Goal: Task Accomplishment & Management: Use online tool/utility

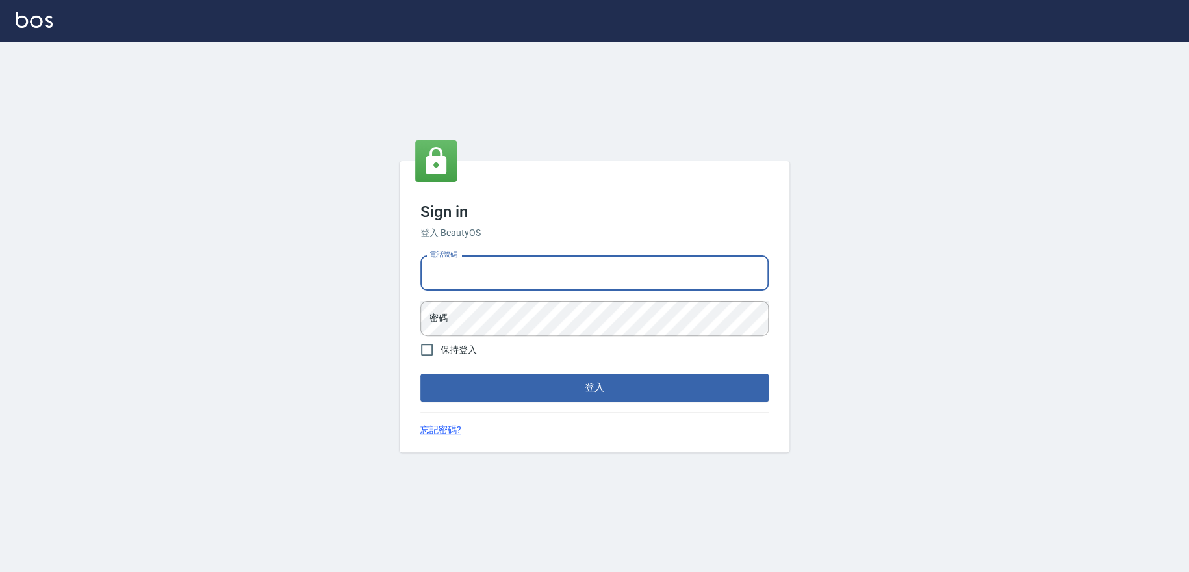
drag, startPoint x: 484, startPoint y: 259, endPoint x: 485, endPoint y: 267, distance: 8.5
click at [485, 267] on input "電話號碼" at bounding box center [594, 272] width 348 height 35
type input "0223709007"
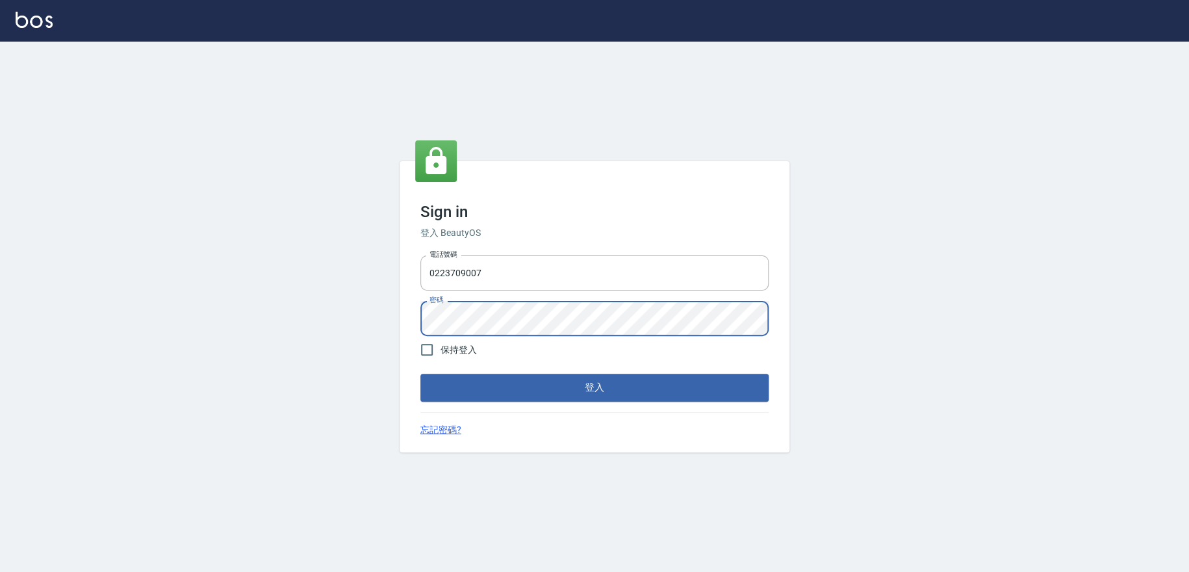
click at [420, 374] on button "登入" at bounding box center [594, 387] width 348 height 27
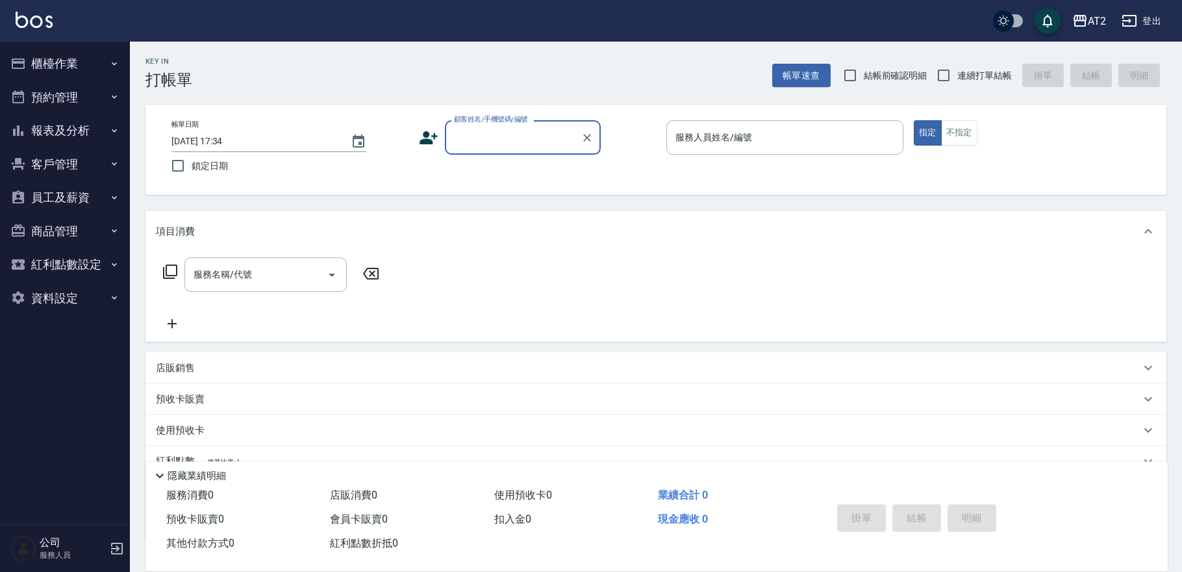
click at [40, 92] on button "預約管理" at bounding box center [65, 98] width 120 height 34
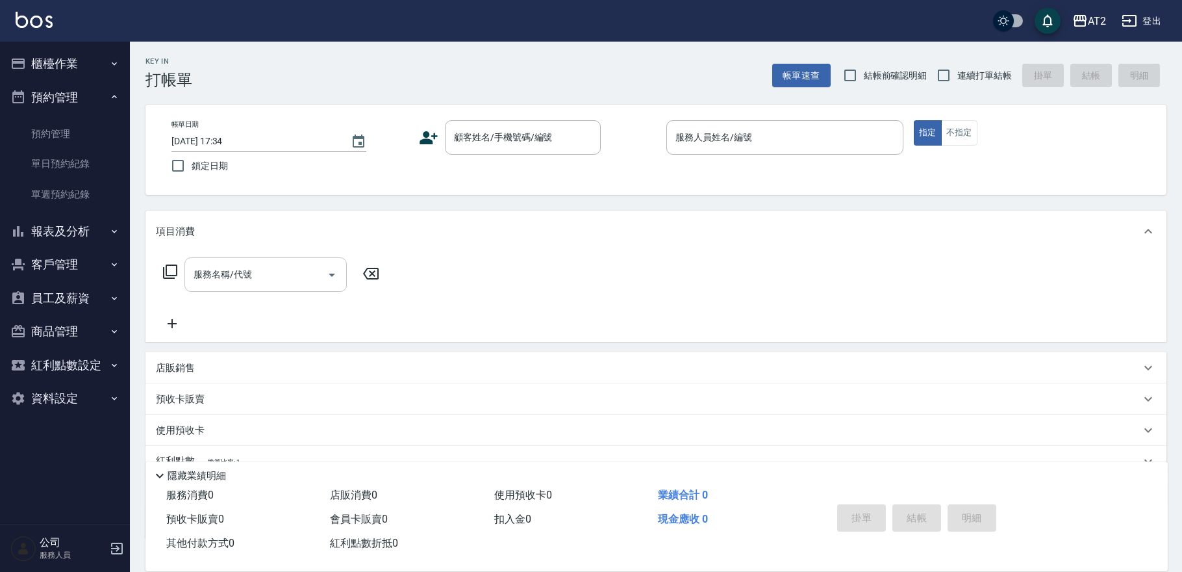
click at [261, 275] on input "服務名稱/代號" at bounding box center [255, 274] width 131 height 23
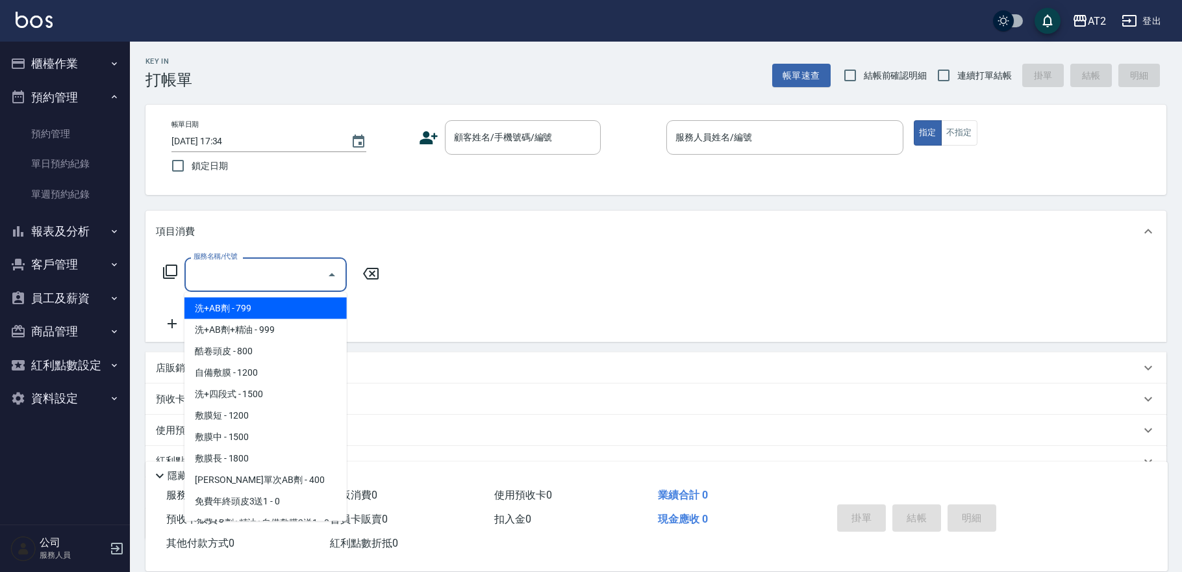
type input "洗+AB劑(101)"
type input "70"
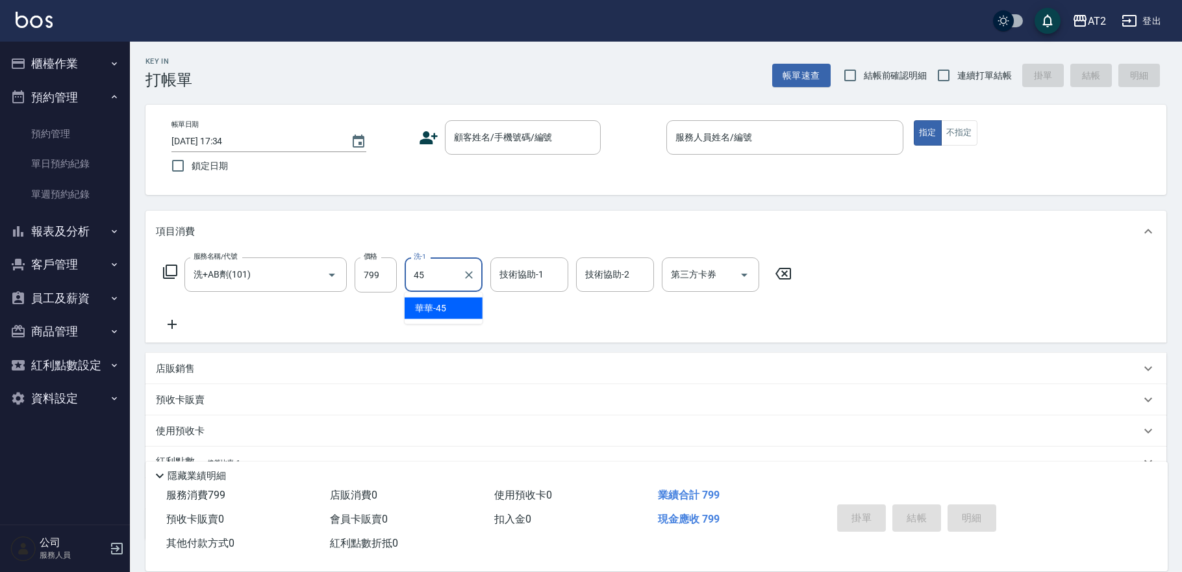
type input "4"
type input "43"
click at [77, 329] on button "商品管理" at bounding box center [65, 331] width 120 height 34
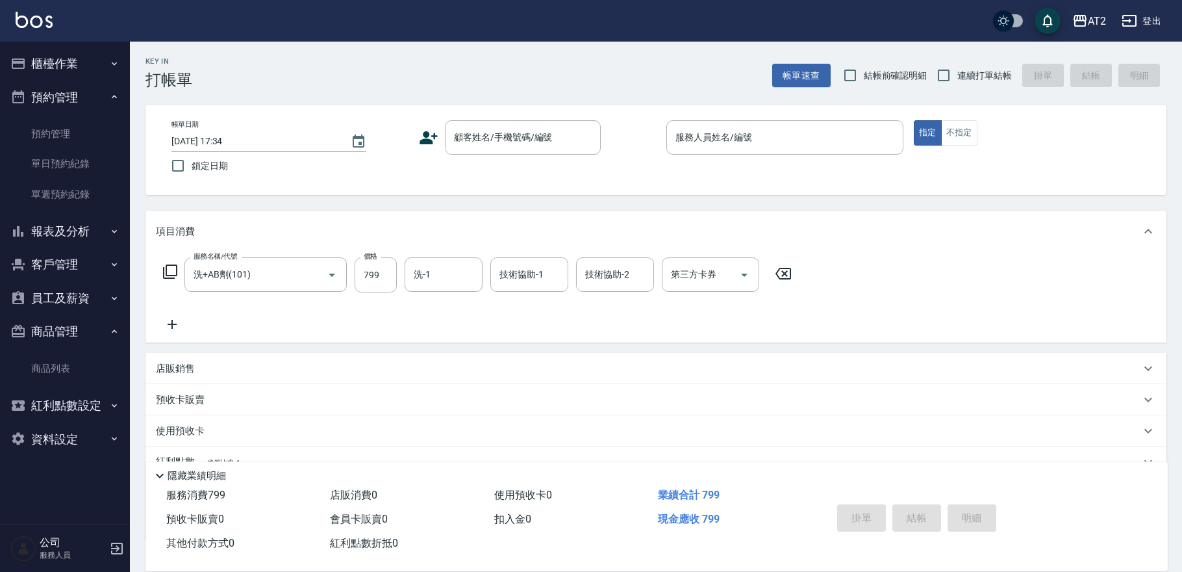
click at [55, 289] on button "員工及薪資" at bounding box center [65, 298] width 120 height 34
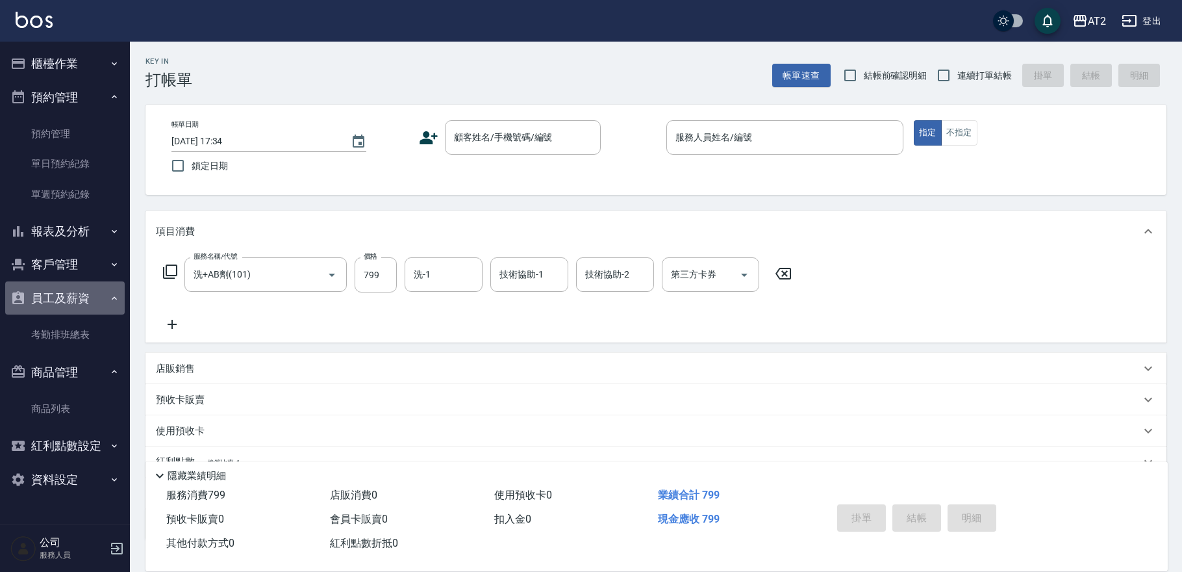
click at [73, 305] on button "員工及薪資" at bounding box center [65, 298] width 120 height 34
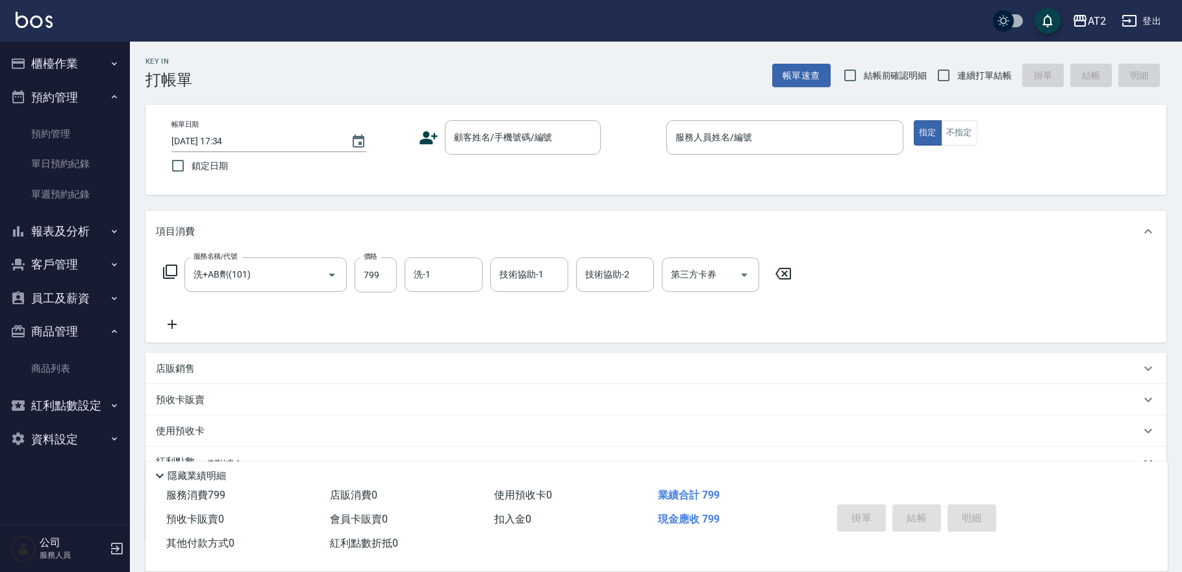
click at [73, 334] on button "商品管理" at bounding box center [65, 331] width 120 height 34
click at [90, 60] on button "櫃檯作業" at bounding box center [65, 64] width 120 height 34
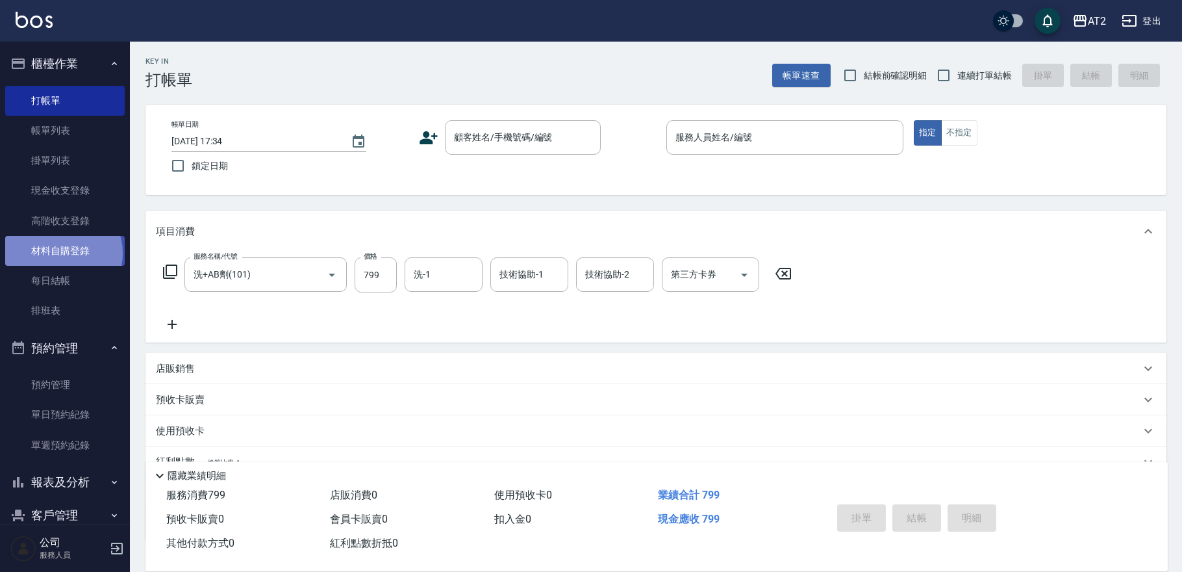
click at [62, 253] on link "材料自購登錄" at bounding box center [65, 251] width 120 height 30
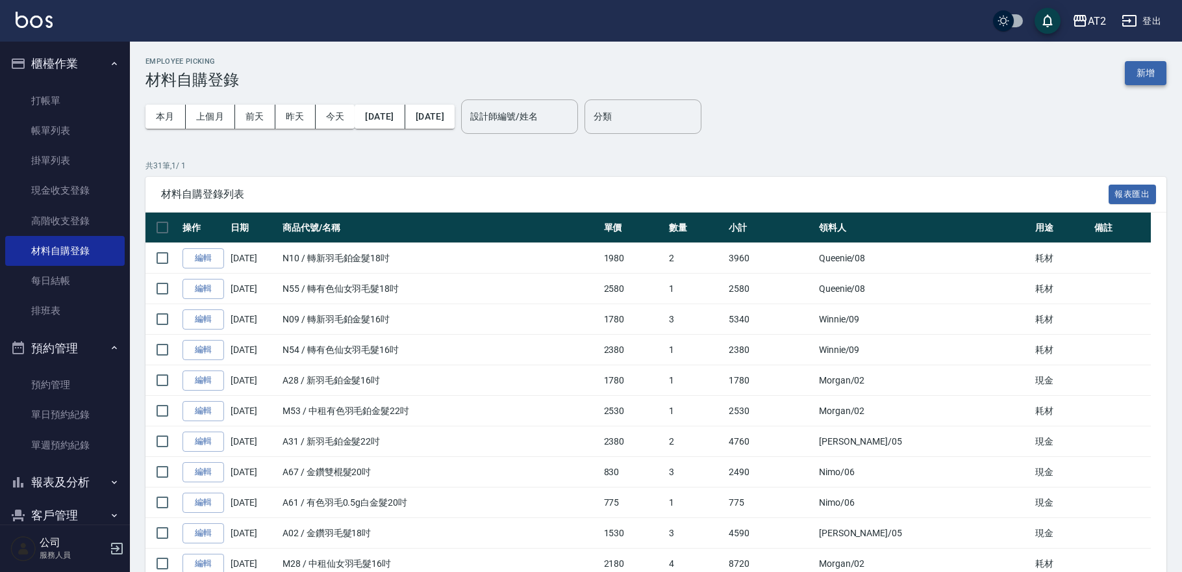
click at [1158, 73] on button "新增" at bounding box center [1146, 73] width 42 height 24
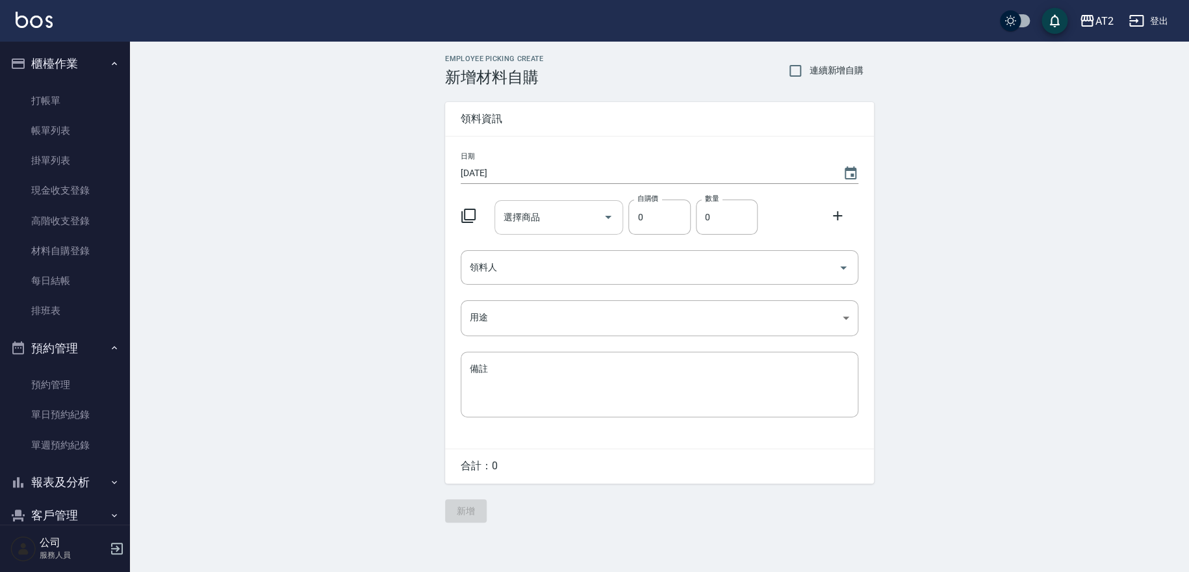
click at [605, 218] on icon "Open" at bounding box center [608, 217] width 16 height 16
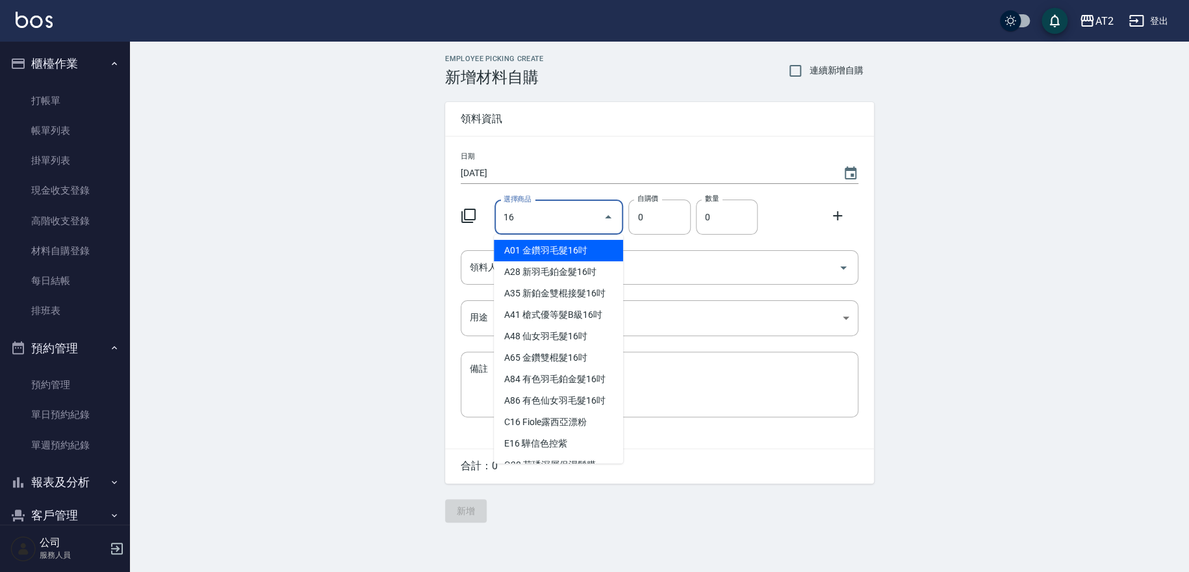
click at [579, 253] on li "A01 金鑽羽毛髮16吋" at bounding box center [558, 250] width 129 height 21
type input "金鑽羽毛髮16吋"
type input "1380"
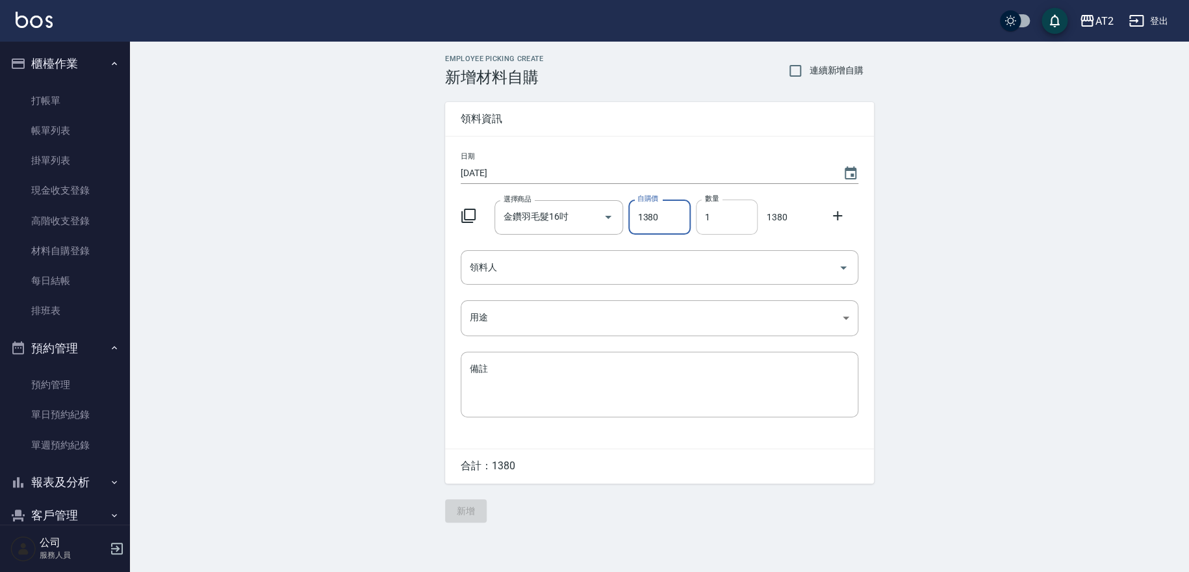
click at [708, 214] on input "1" at bounding box center [727, 216] width 62 height 35
click at [707, 218] on input "1" at bounding box center [727, 216] width 62 height 35
type input "3"
click at [844, 212] on icon at bounding box center [838, 216] width 16 height 16
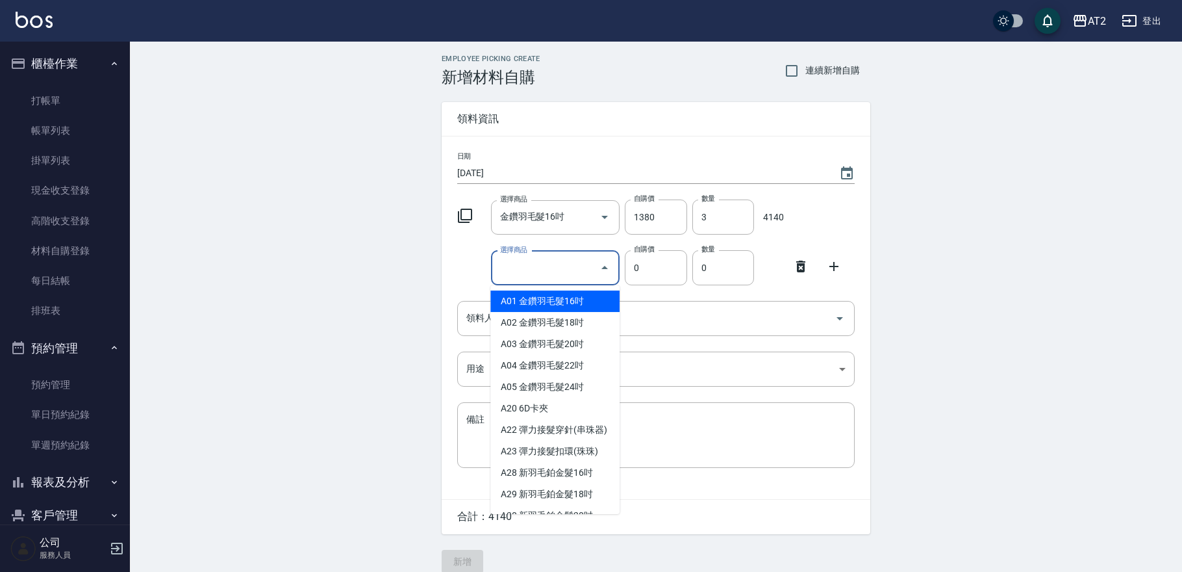
drag, startPoint x: 583, startPoint y: 273, endPoint x: 611, endPoint y: 272, distance: 28.0
click at [583, 273] on input "選擇商品" at bounding box center [546, 268] width 98 height 23
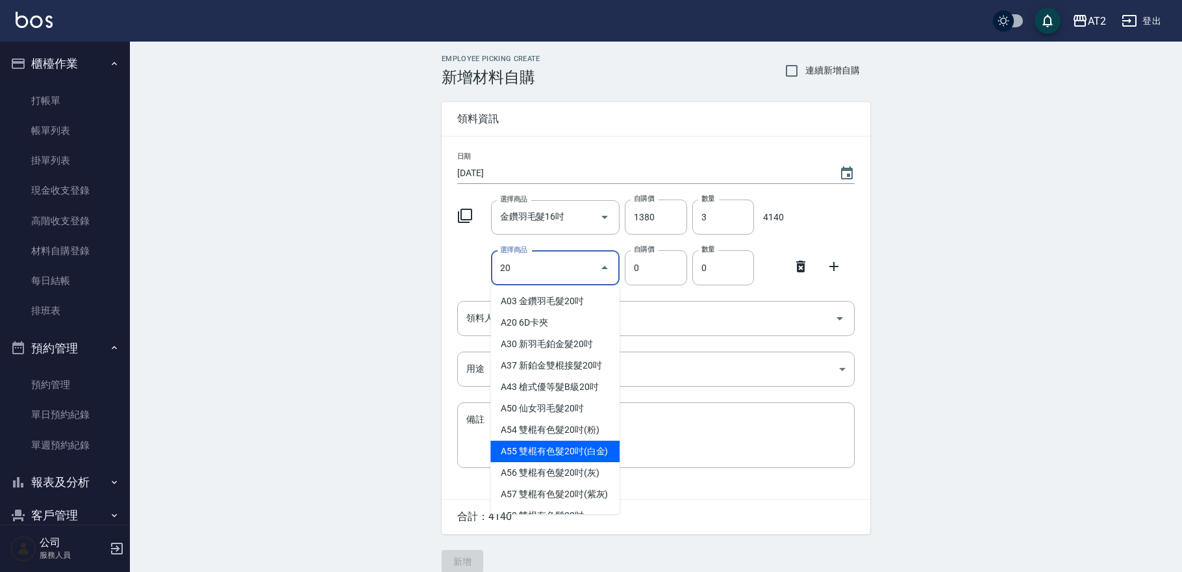
click at [560, 447] on li "A55 雙棍有色髮20吋(白金)" at bounding box center [554, 450] width 129 height 21
type input "雙棍有色髮20吋(白金)"
type input "560"
type input "1"
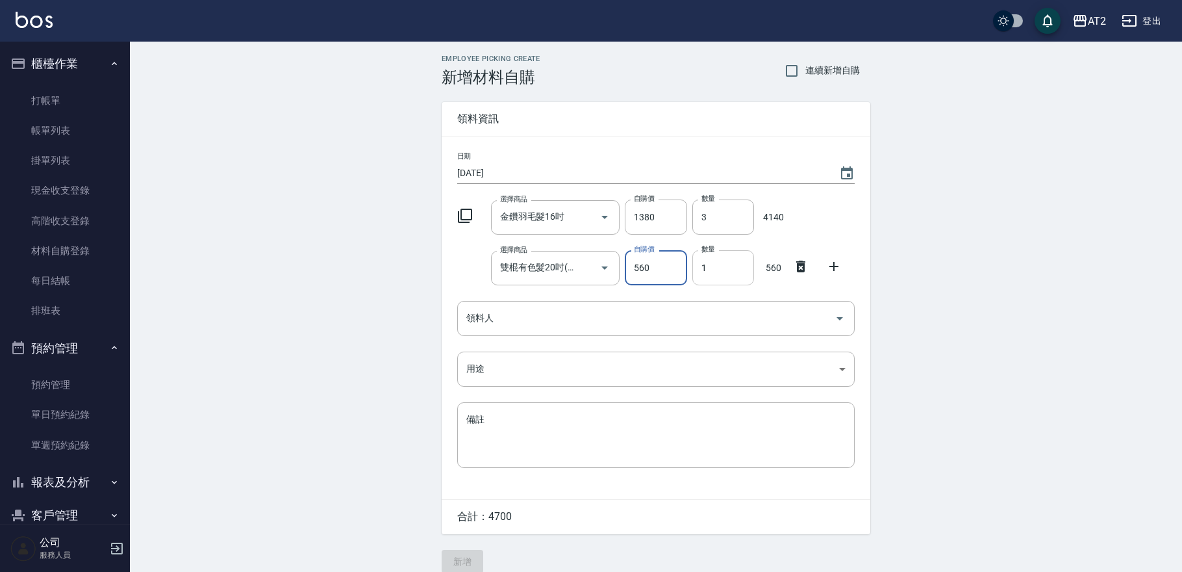
click at [706, 266] on input "1" at bounding box center [724, 267] width 62 height 35
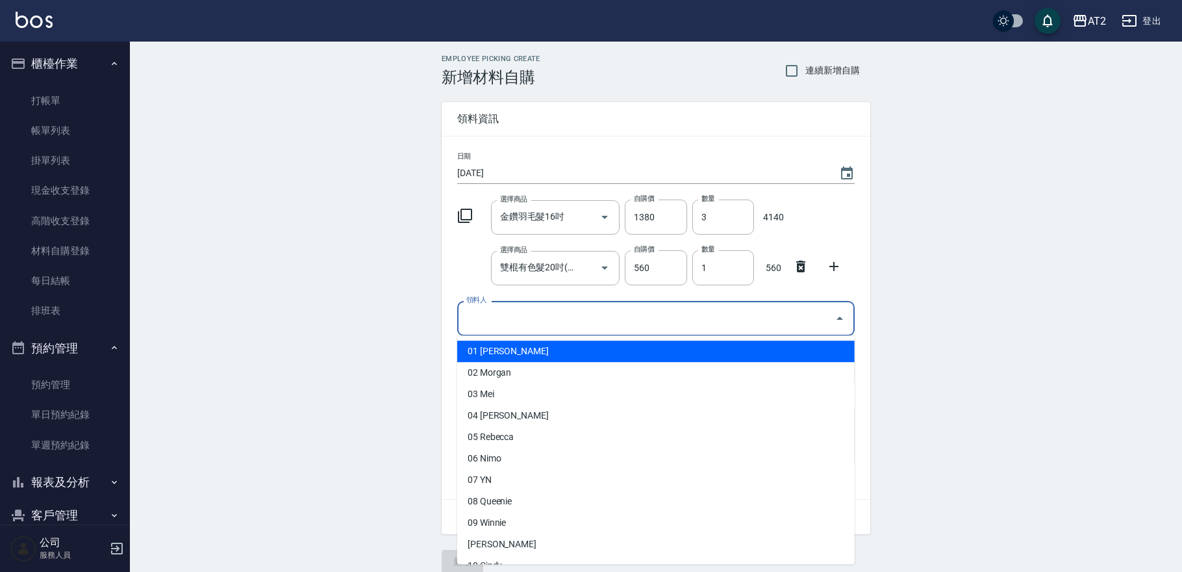
click at [672, 325] on input "領料人" at bounding box center [646, 318] width 366 height 23
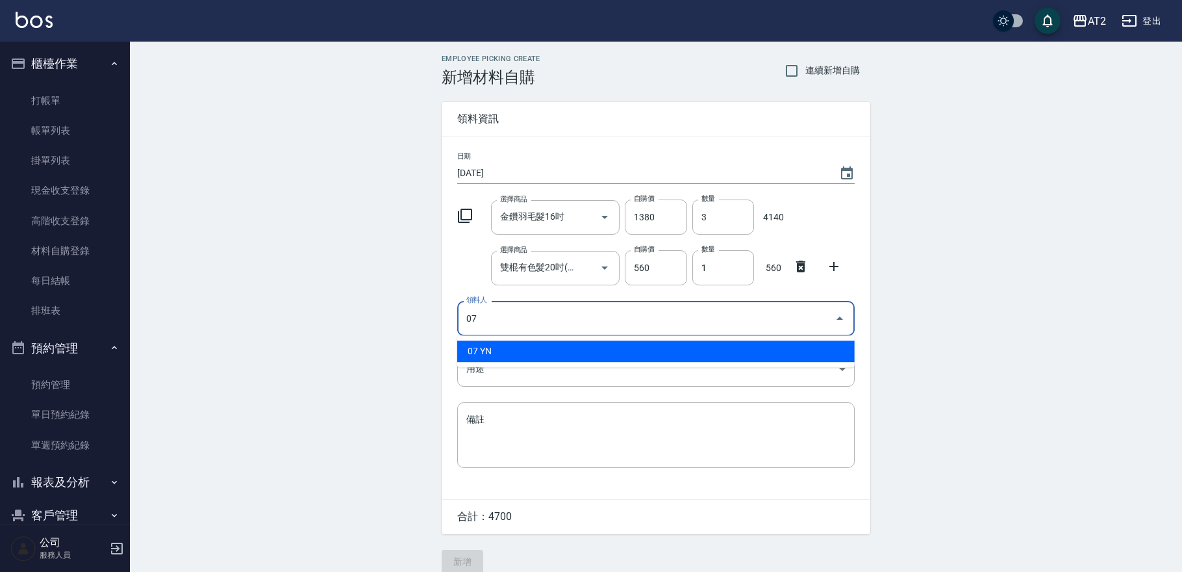
type input "07 YN"
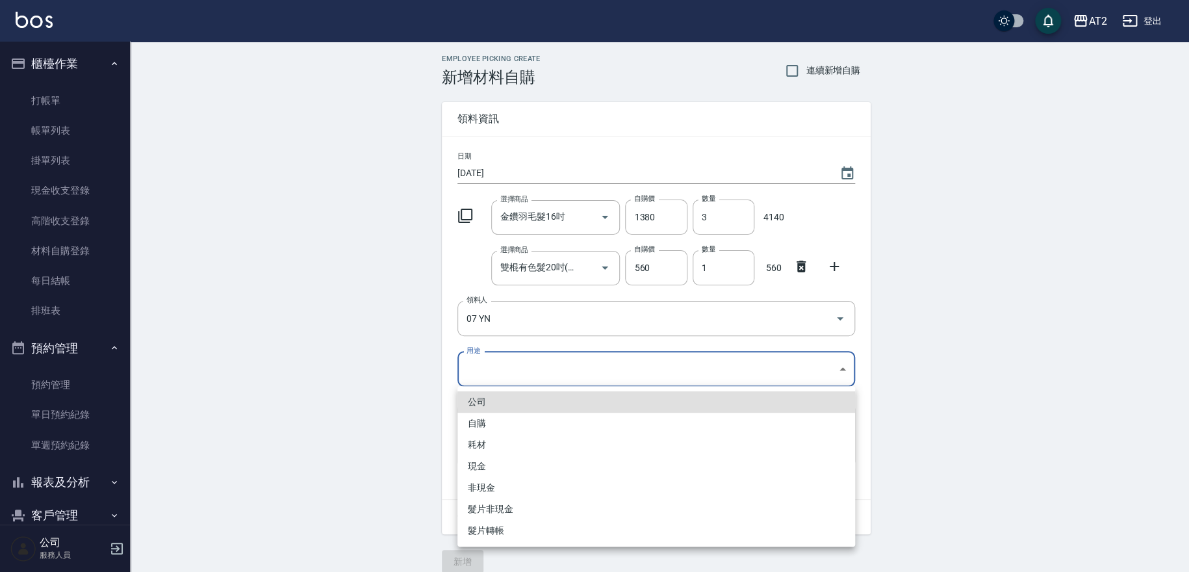
click at [681, 368] on body "AT2 登出 櫃檯作業 打帳單 帳單列表 掛單列表 現金收支登錄 高階收支登錄 材料自購登錄 每日結帳 排班表 預約管理 預約管理 單日預約紀錄 單週預約紀錄…" at bounding box center [594, 293] width 1189 height 586
click at [650, 444] on li "耗材" at bounding box center [656, 444] width 398 height 21
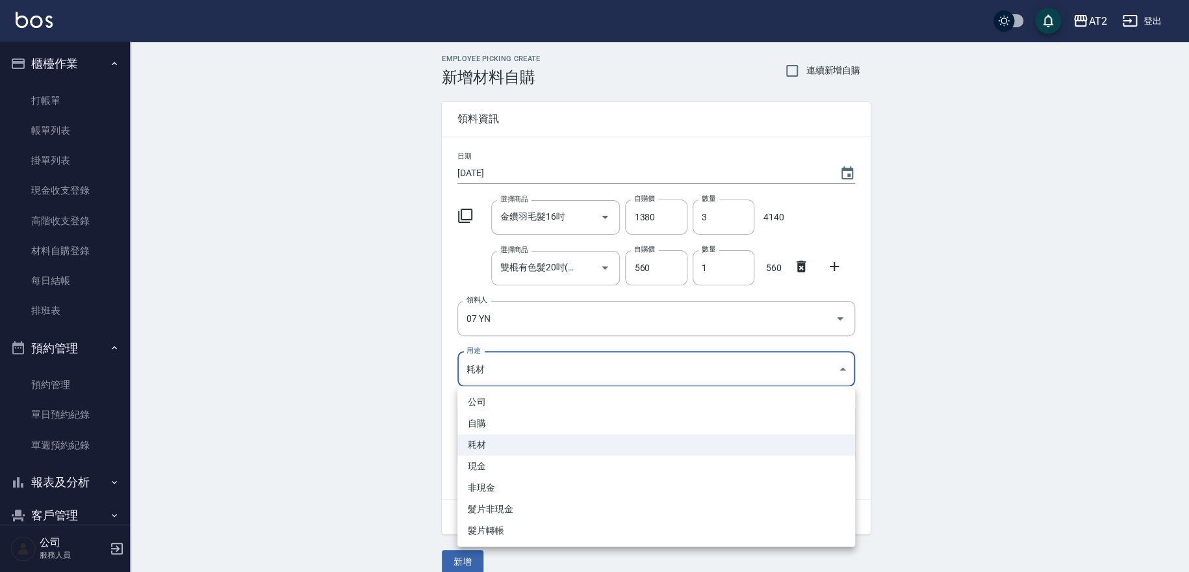
click at [678, 357] on body "AT2 登出 櫃檯作業 打帳單 帳單列表 掛單列表 現金收支登錄 高階收支登錄 材料自購登錄 每日結帳 排班表 預約管理 預約管理 單日預約紀錄 單週預約紀錄…" at bounding box center [594, 293] width 1189 height 586
click at [637, 477] on li "非現金" at bounding box center [656, 487] width 398 height 21
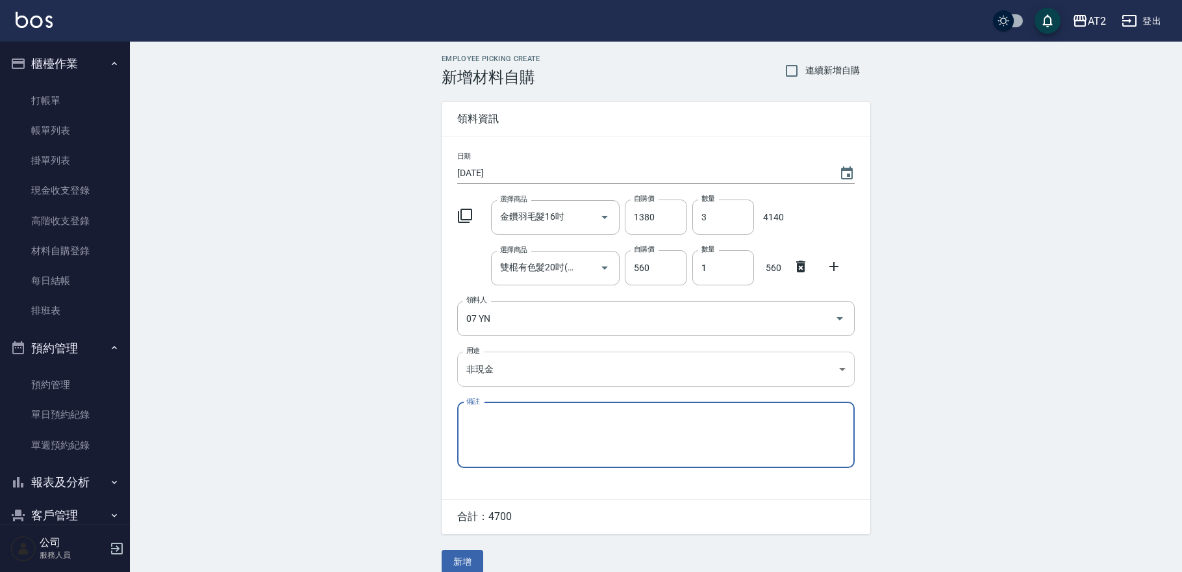
click at [646, 359] on body "AT2 登出 櫃檯作業 打帳單 帳單列表 掛單列表 現金收支登錄 高階收支登錄 材料自購登錄 每日結帳 排班表 預約管理 預約管理 單日預約紀錄 單週預約紀錄…" at bounding box center [591, 293] width 1182 height 586
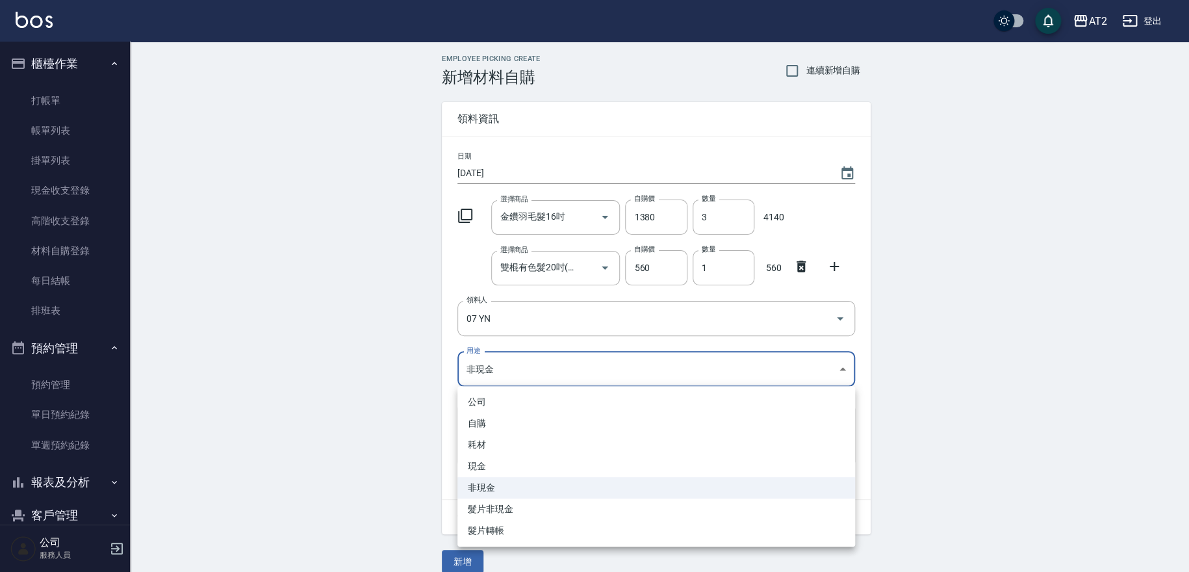
click at [571, 456] on li "現金" at bounding box center [656, 465] width 398 height 21
type input "現金"
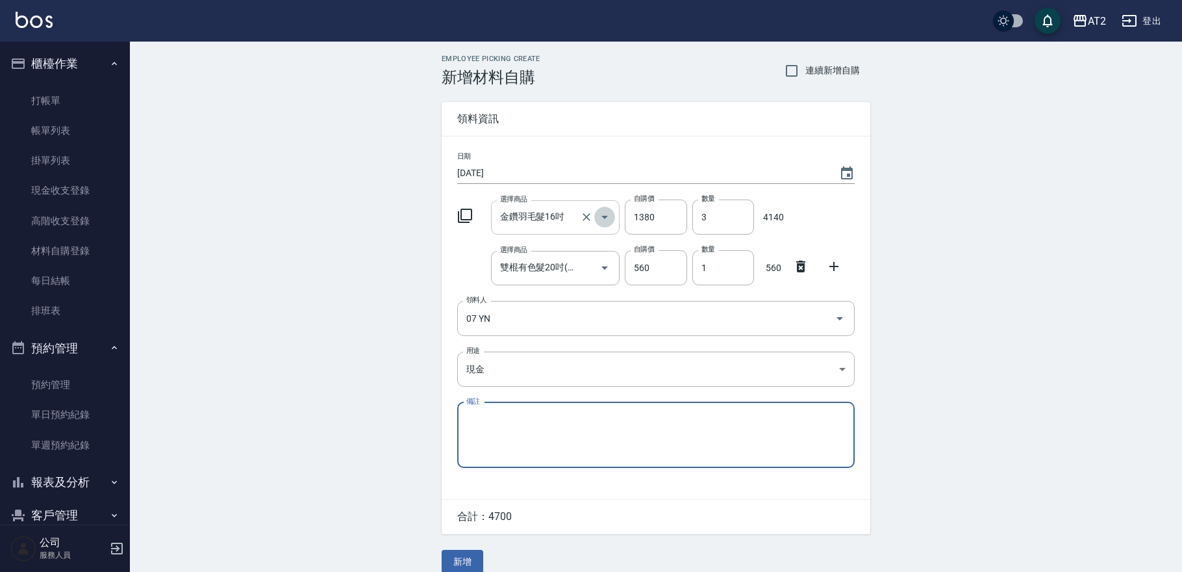
click at [605, 214] on icon "Open" at bounding box center [605, 217] width 16 height 16
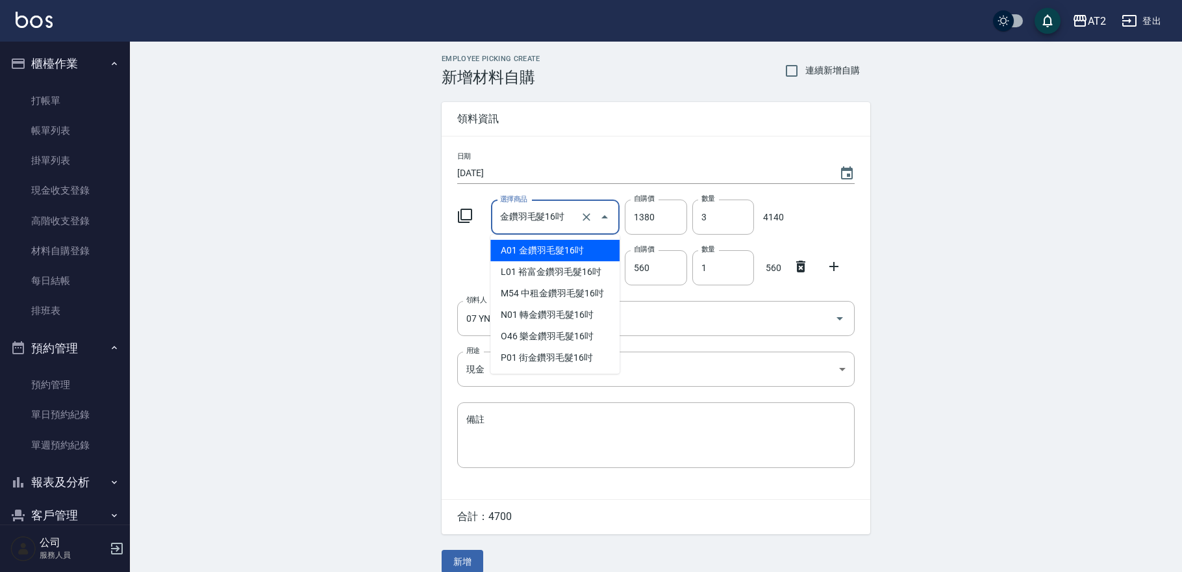
click at [544, 216] on input "金鑽羽毛髮16吋" at bounding box center [537, 217] width 81 height 23
click at [561, 253] on li "A01 金鑽羽毛髮16吋" at bounding box center [554, 250] width 129 height 21
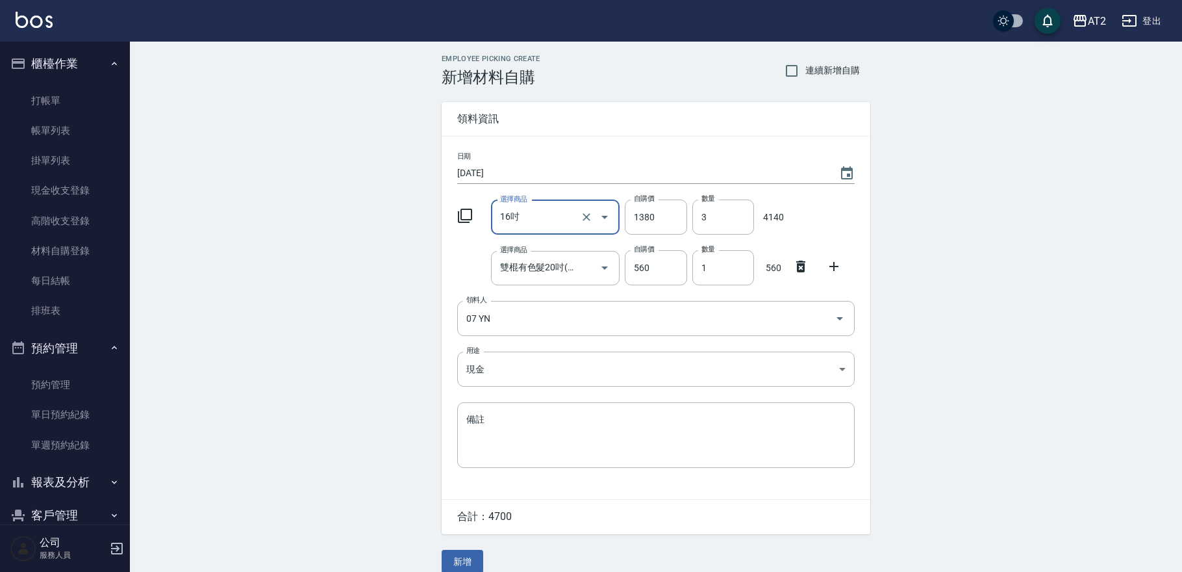
scroll to position [15, 0]
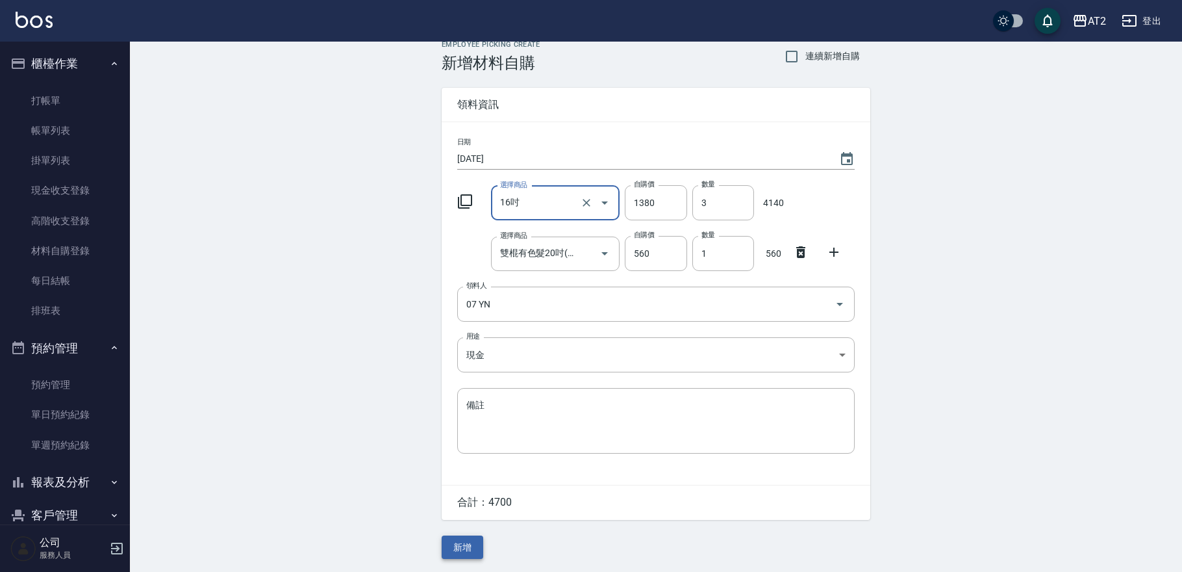
type input "16吋"
click at [462, 548] on button "新增" at bounding box center [463, 547] width 42 height 24
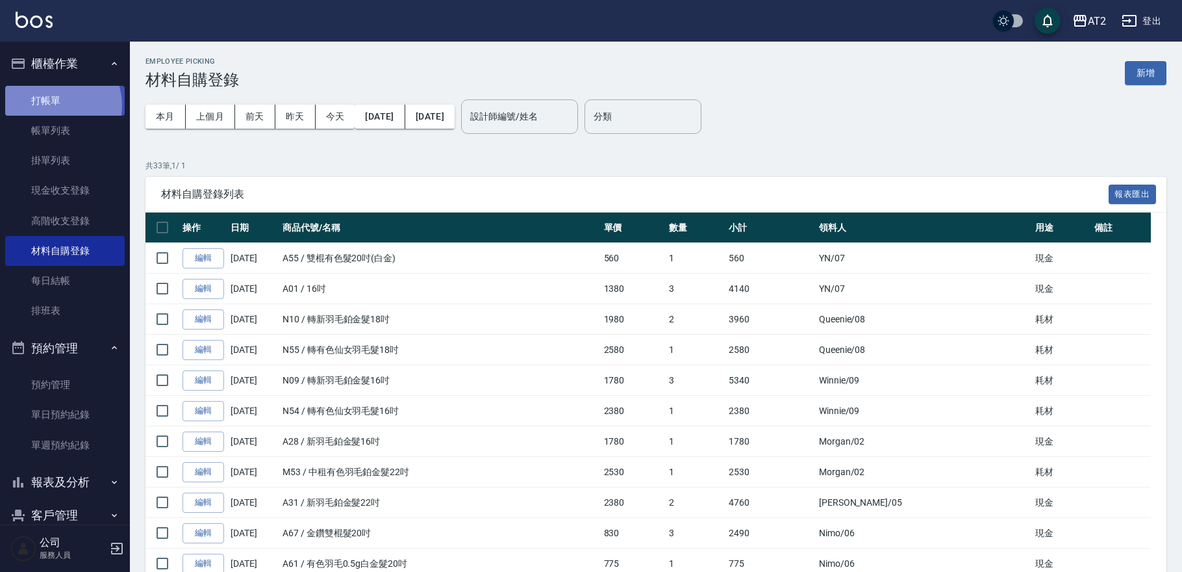
click at [59, 105] on link "打帳單" at bounding box center [65, 101] width 120 height 30
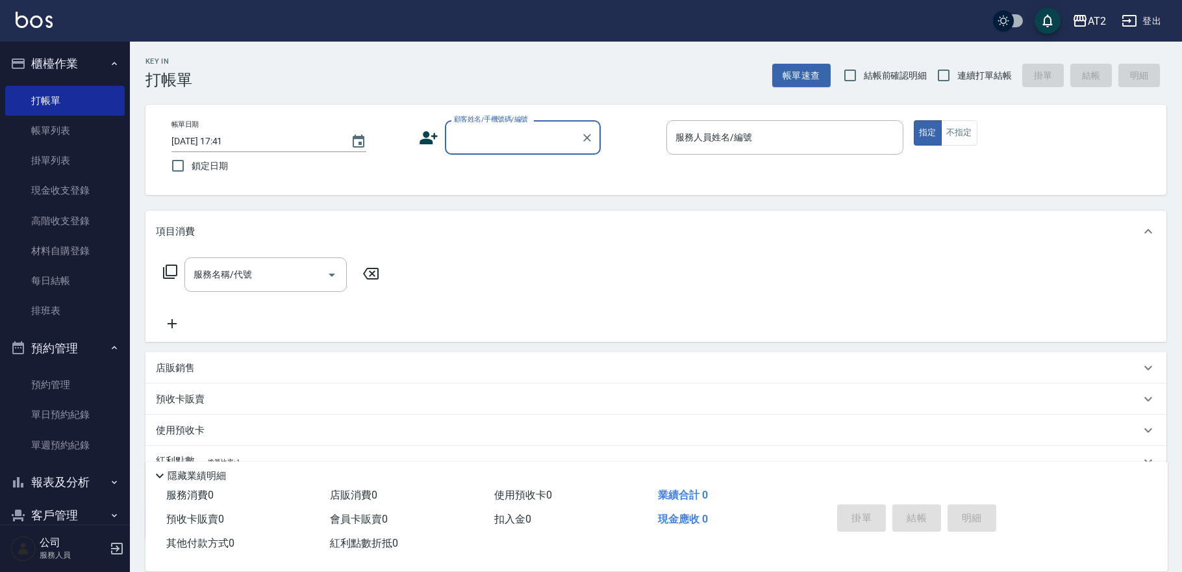
click at [900, 77] on span "結帳前確認明細" at bounding box center [896, 76] width 64 height 14
click at [864, 77] on input "結帳前確認明細" at bounding box center [850, 75] width 27 height 27
checkbox input "true"
click at [962, 71] on span "連續打單結帳" at bounding box center [985, 76] width 55 height 14
click at [958, 71] on input "連續打單結帳" at bounding box center [943, 75] width 27 height 27
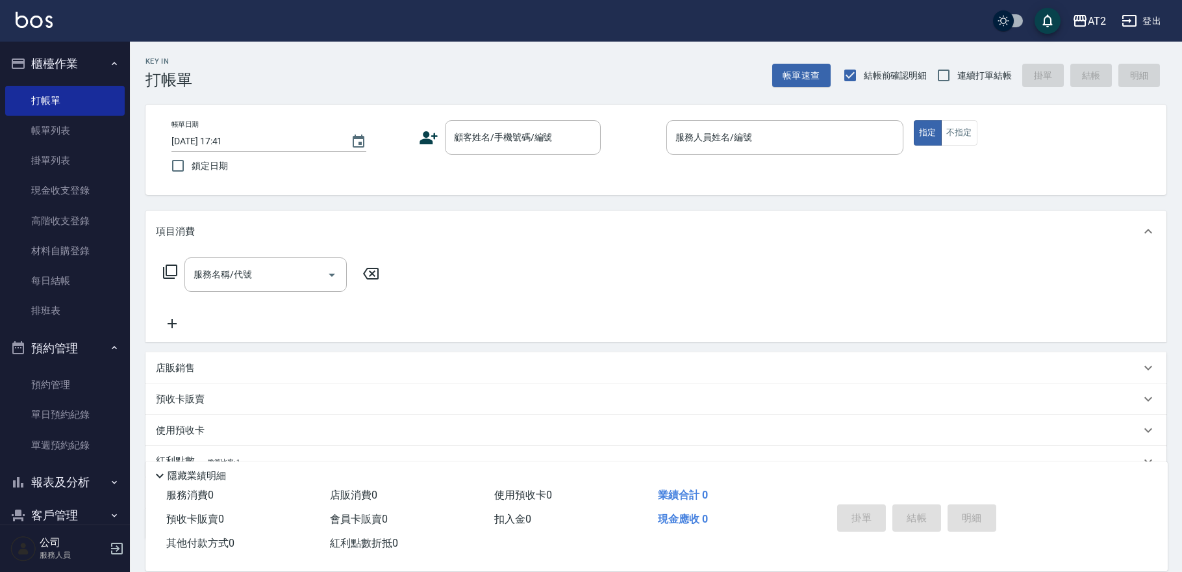
checkbox input "true"
click at [41, 291] on link "每日結帳" at bounding box center [65, 281] width 120 height 30
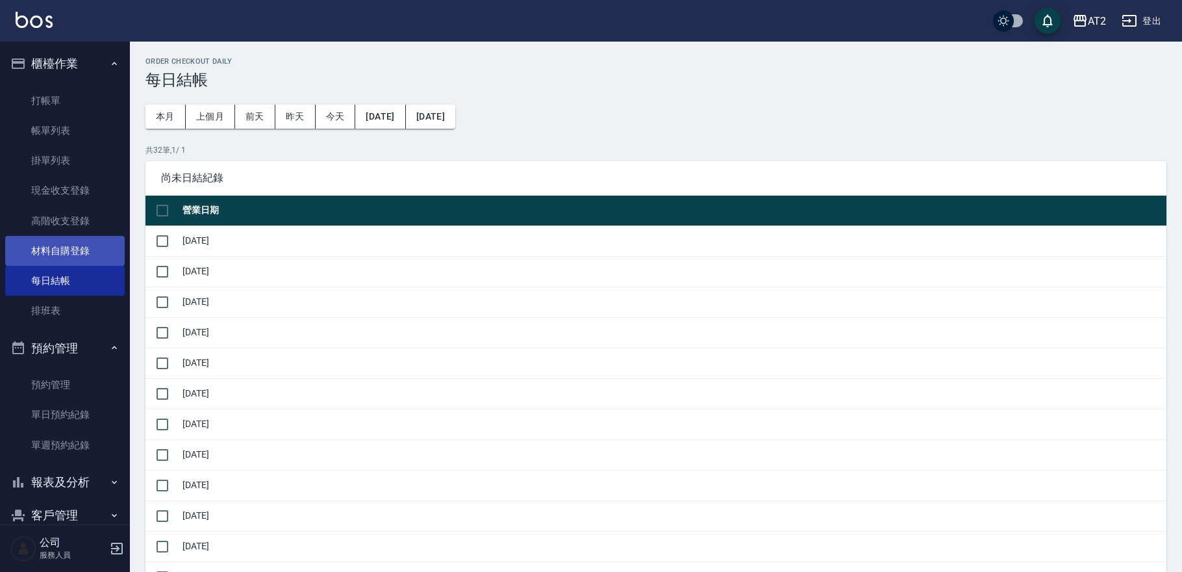
click at [71, 254] on link "材料自購登錄" at bounding box center [65, 251] width 120 height 30
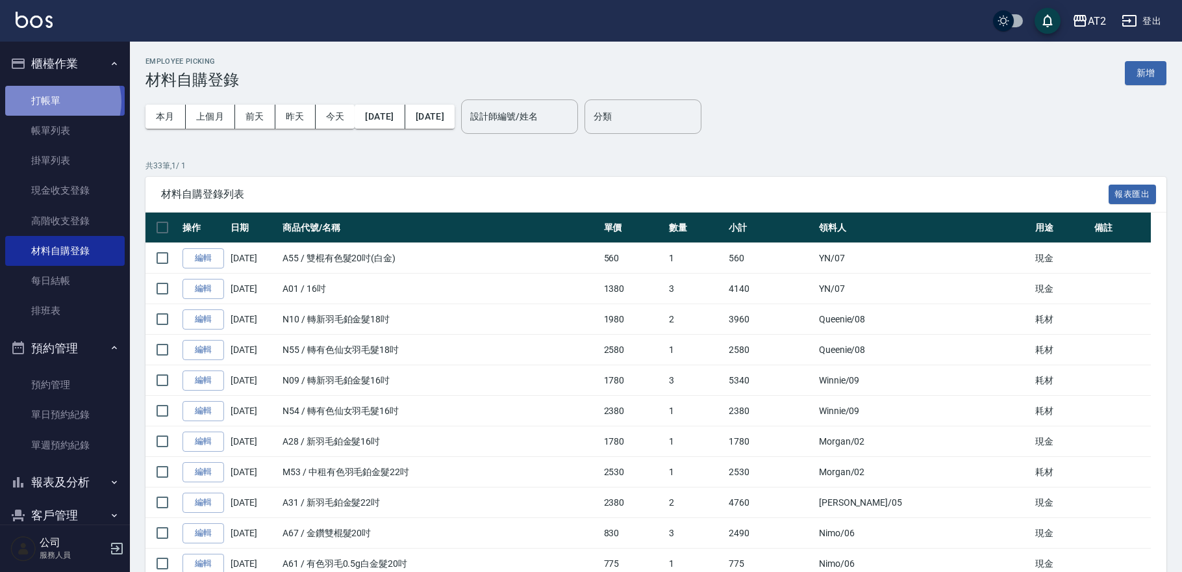
click at [58, 101] on link "打帳單" at bounding box center [65, 101] width 120 height 30
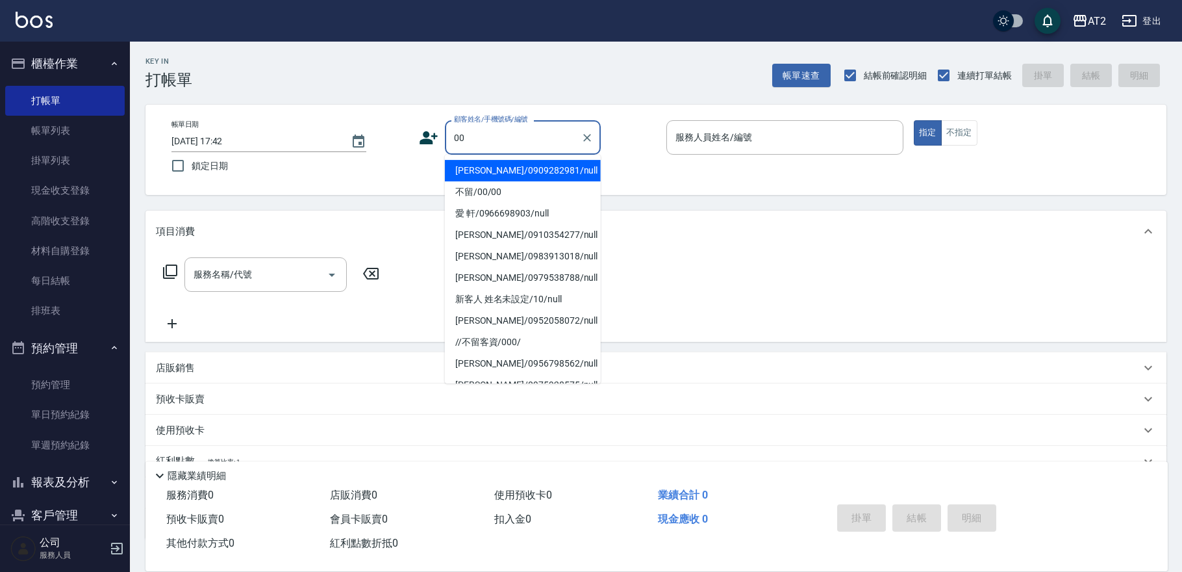
type input "不留/00/00"
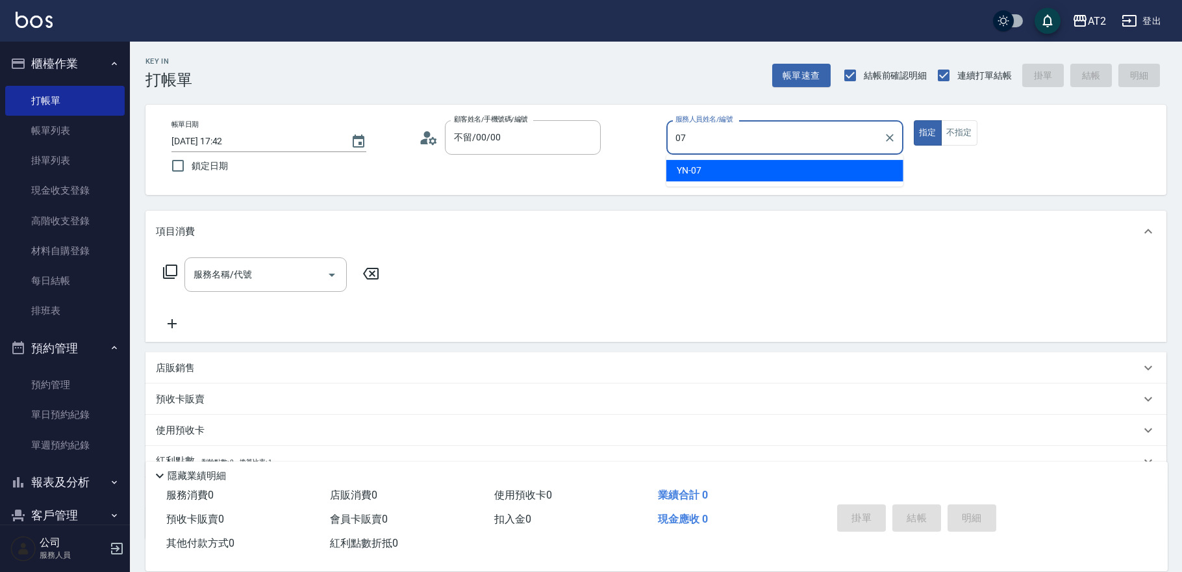
type input "YN-07"
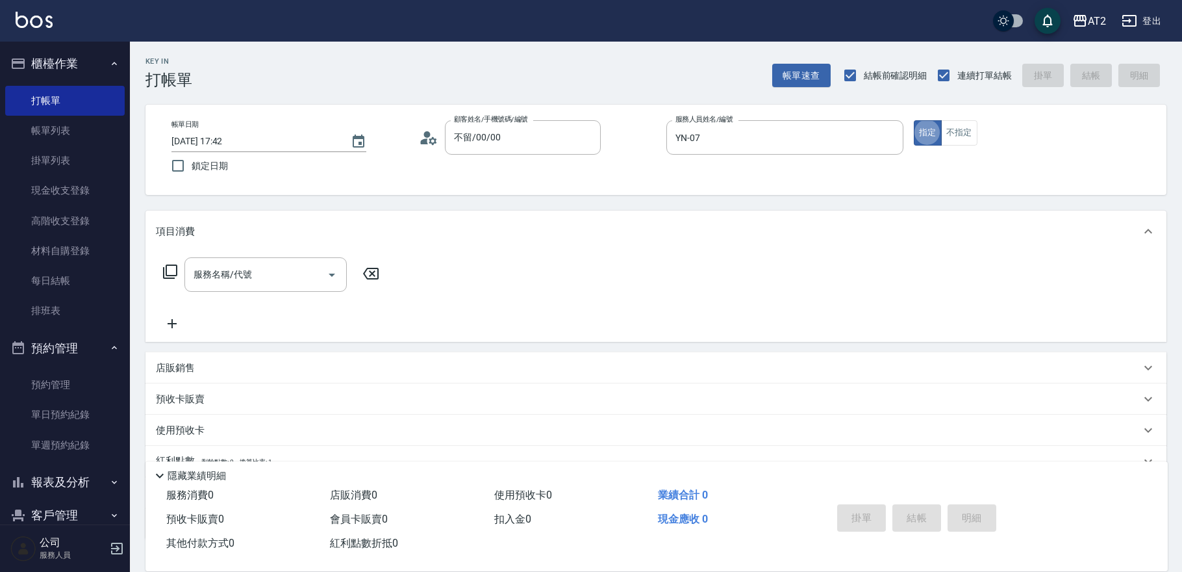
type button "true"
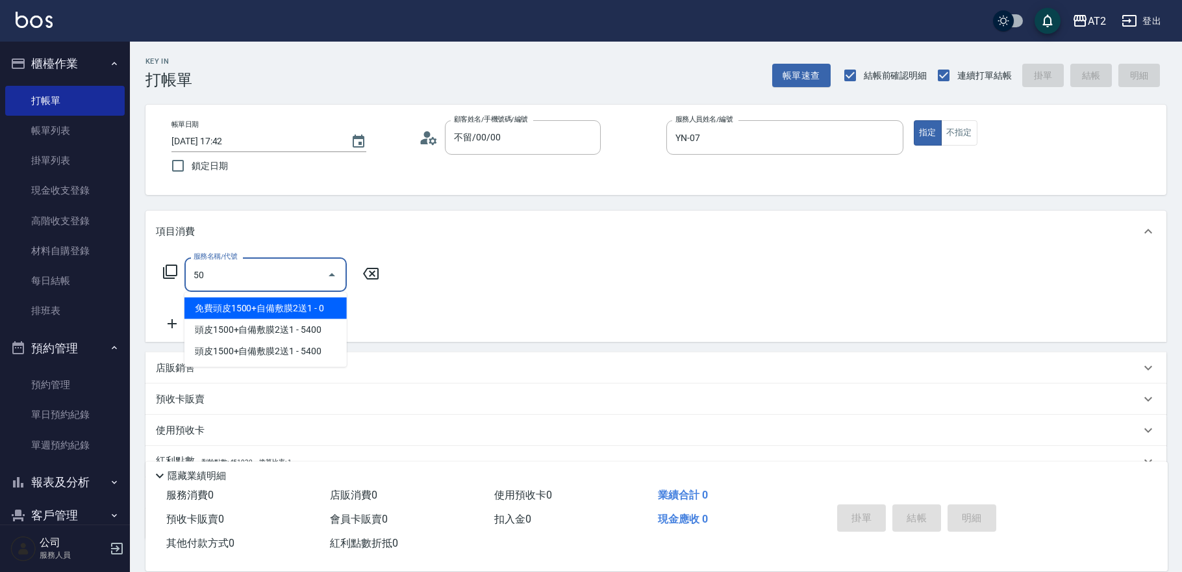
type input "5"
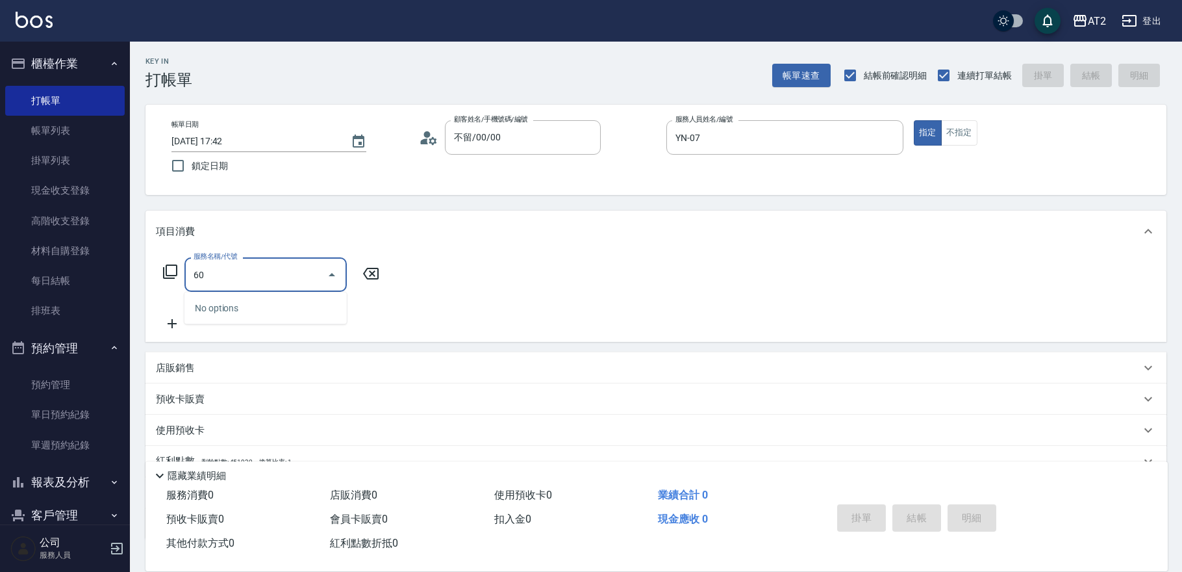
type input "601"
type input "100"
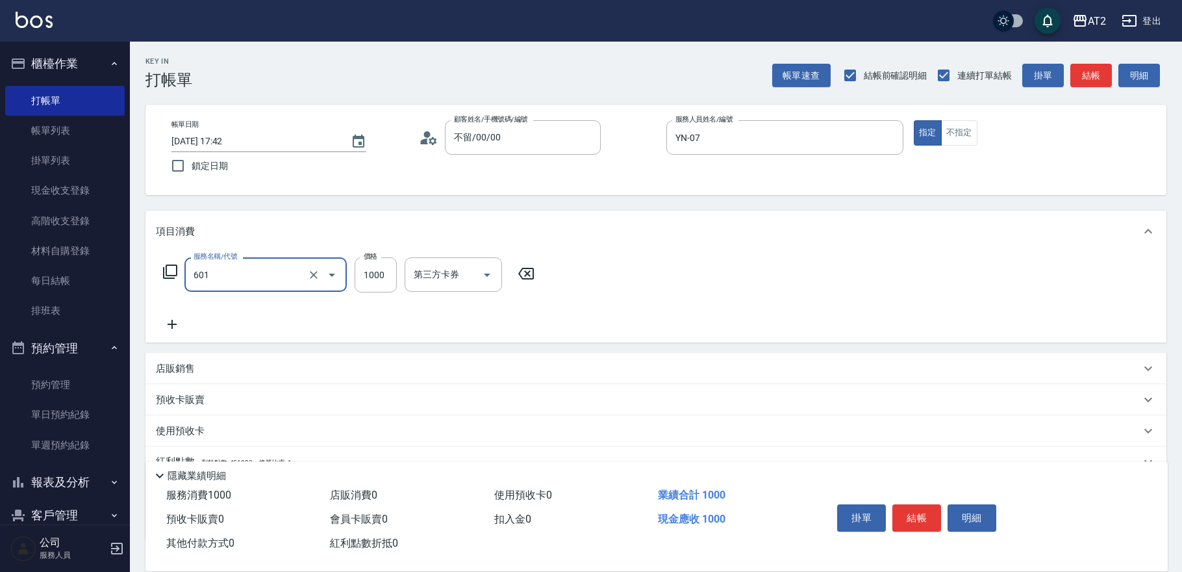
type input "自備護髮(601)"
type input "8"
type input "0"
type input "80"
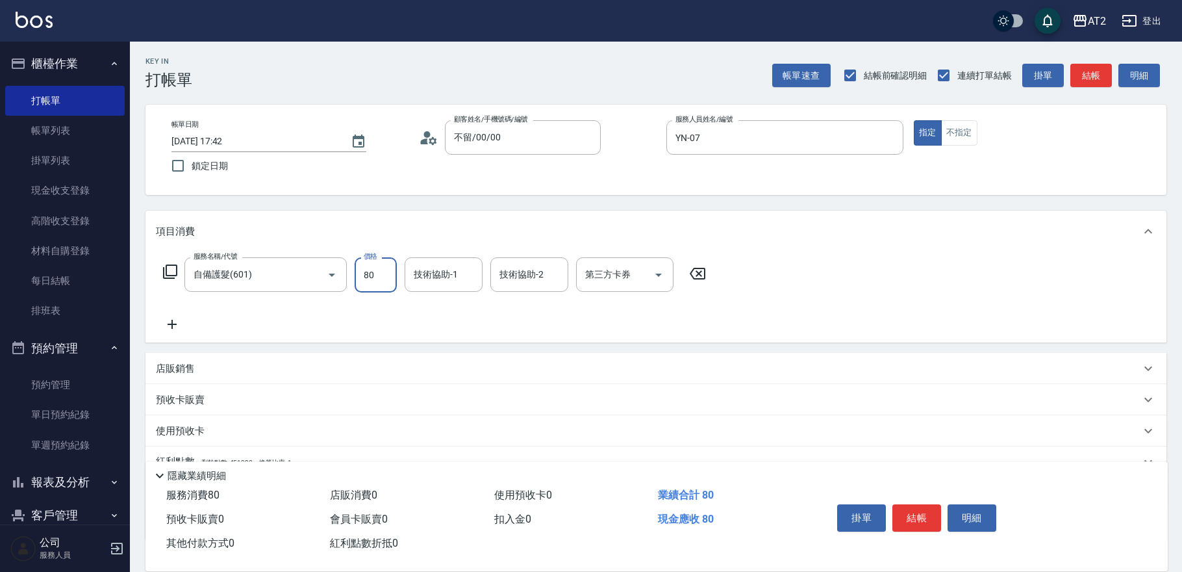
type input "80"
type input "800"
type input "[PERSON_NAME]-43"
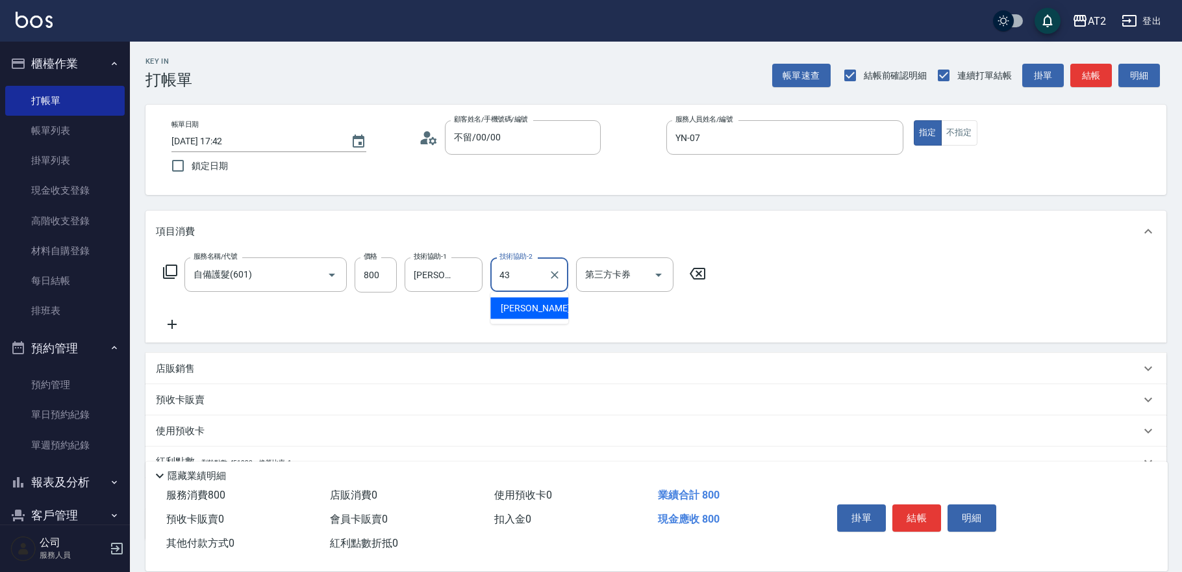
type input "[PERSON_NAME]-43"
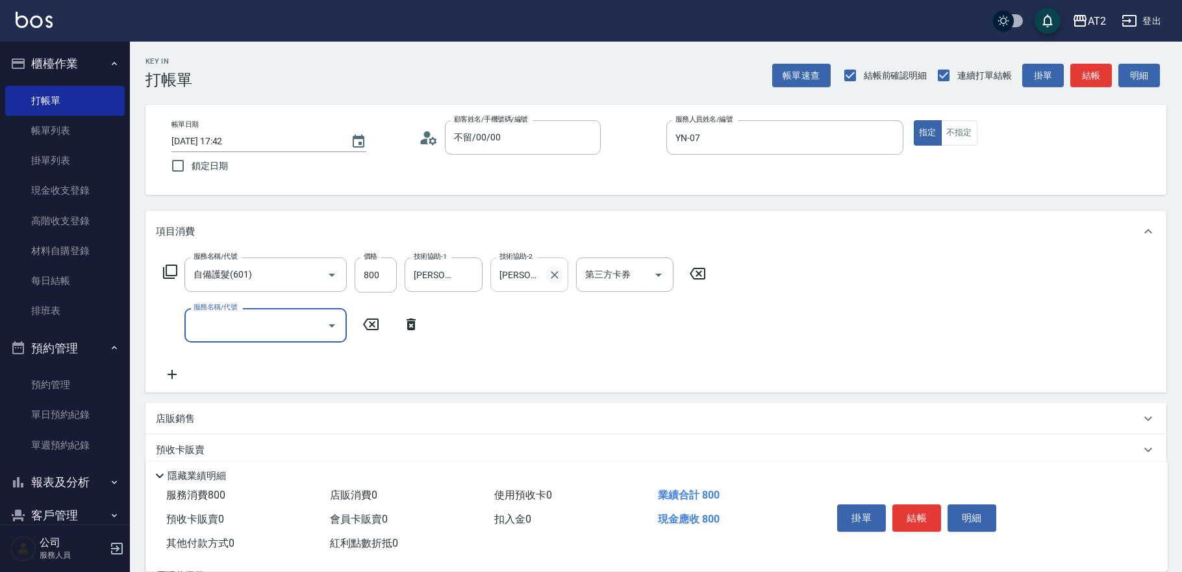
click at [548, 277] on icon "Clear" at bounding box center [554, 274] width 13 height 13
type input "0"
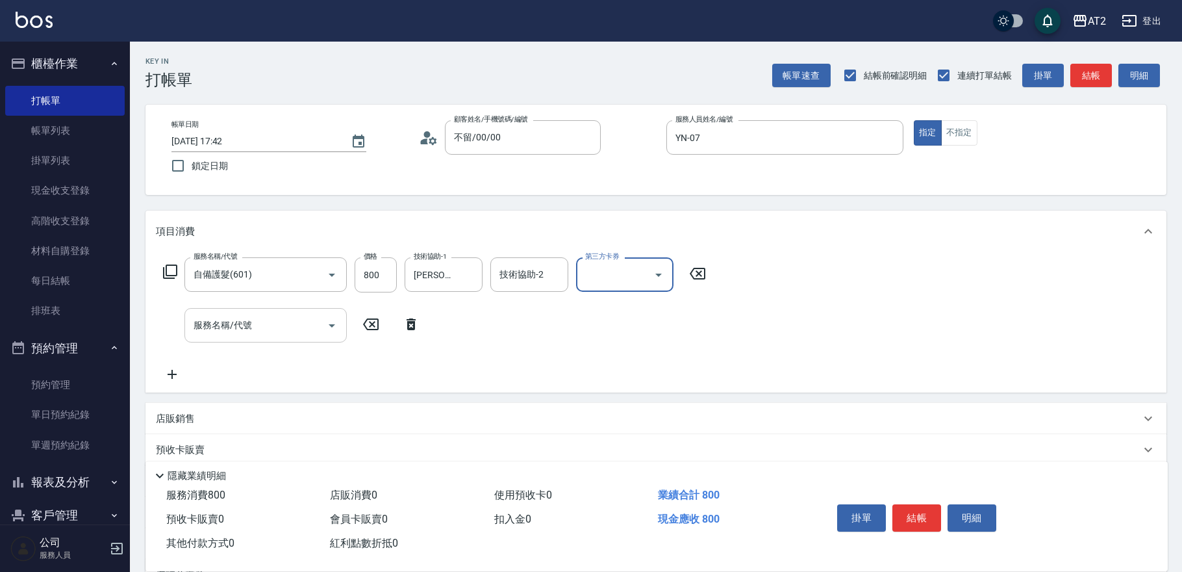
click at [312, 317] on input "服務名稱/代號" at bounding box center [255, 325] width 131 height 23
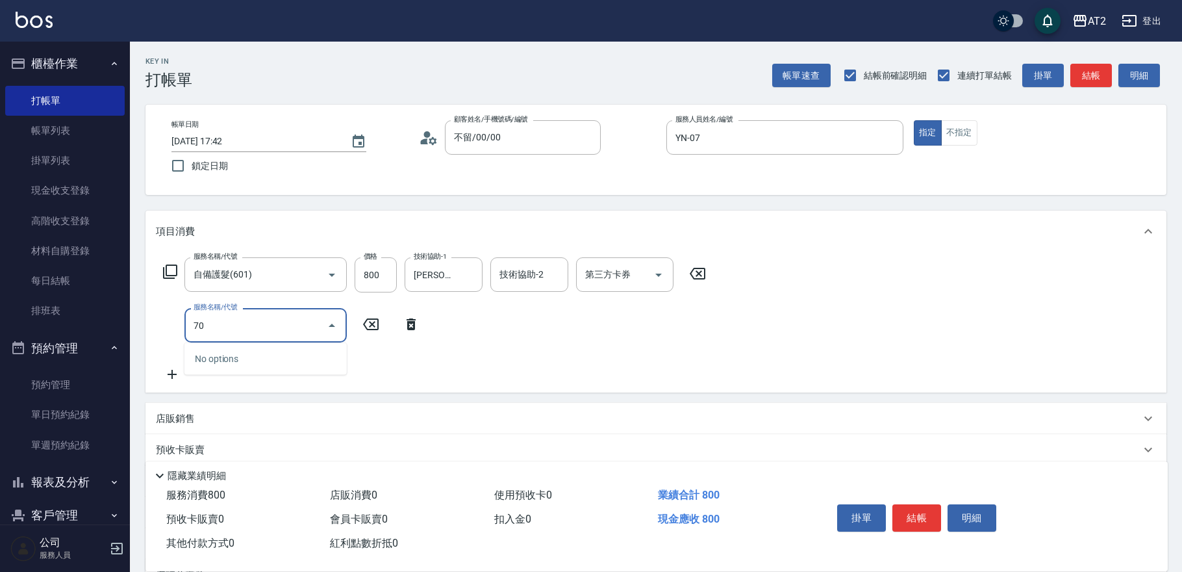
type input "705"
type input "580"
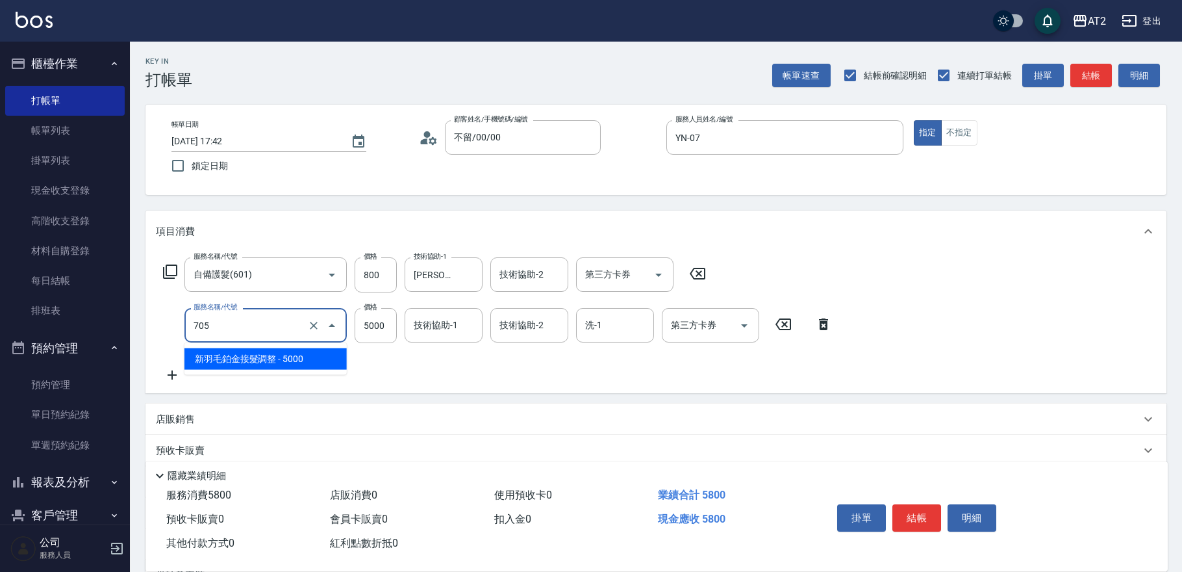
click at [288, 331] on input "705" at bounding box center [247, 325] width 114 height 23
type input "80"
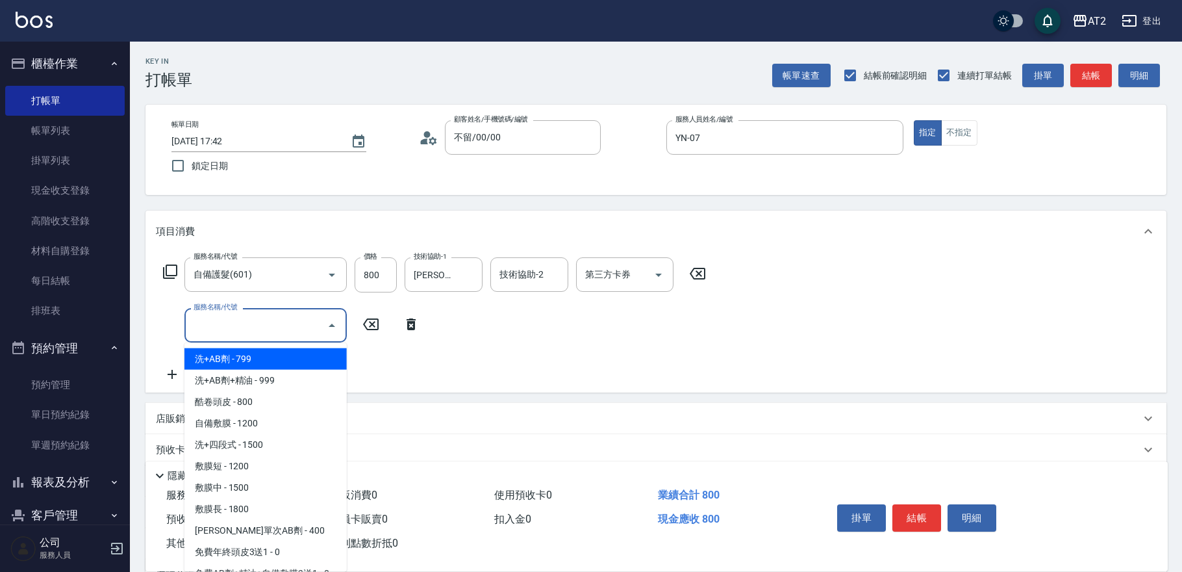
type input "1"
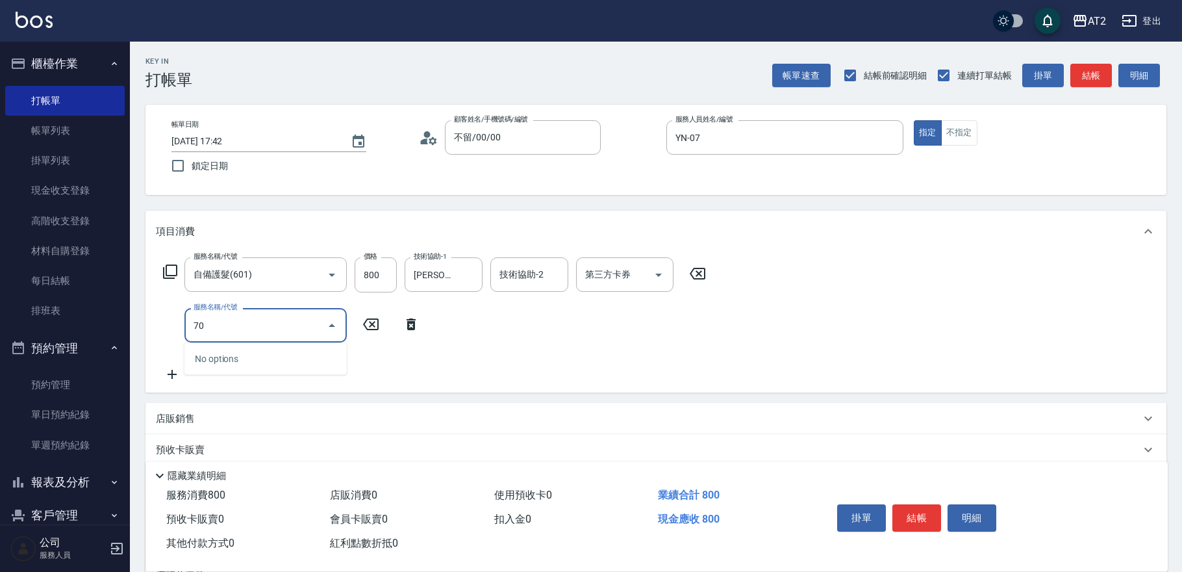
type input "704"
type input "580"
type input "新羽毛鉑金接髮(704)"
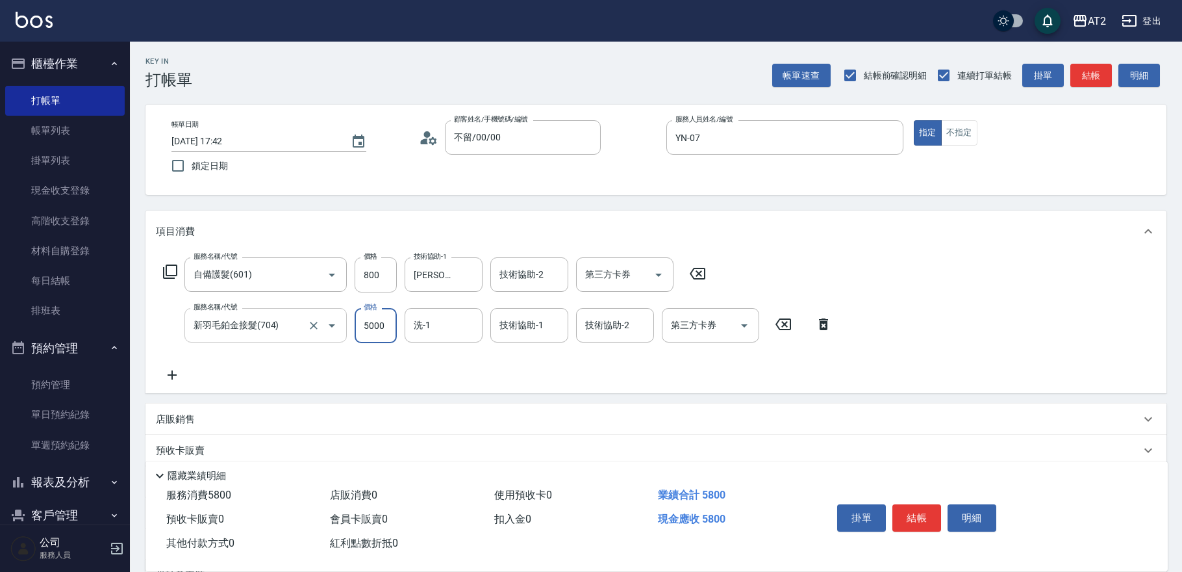
type input "7"
type input "80"
type input "779"
type input "850"
type input "7790"
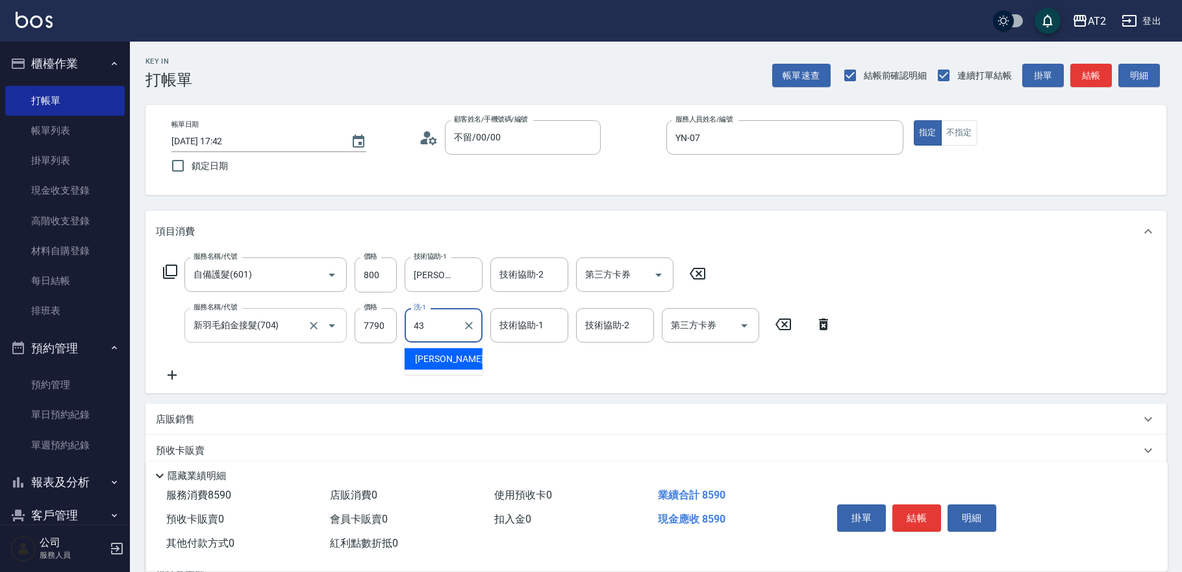
type input "[PERSON_NAME]-43"
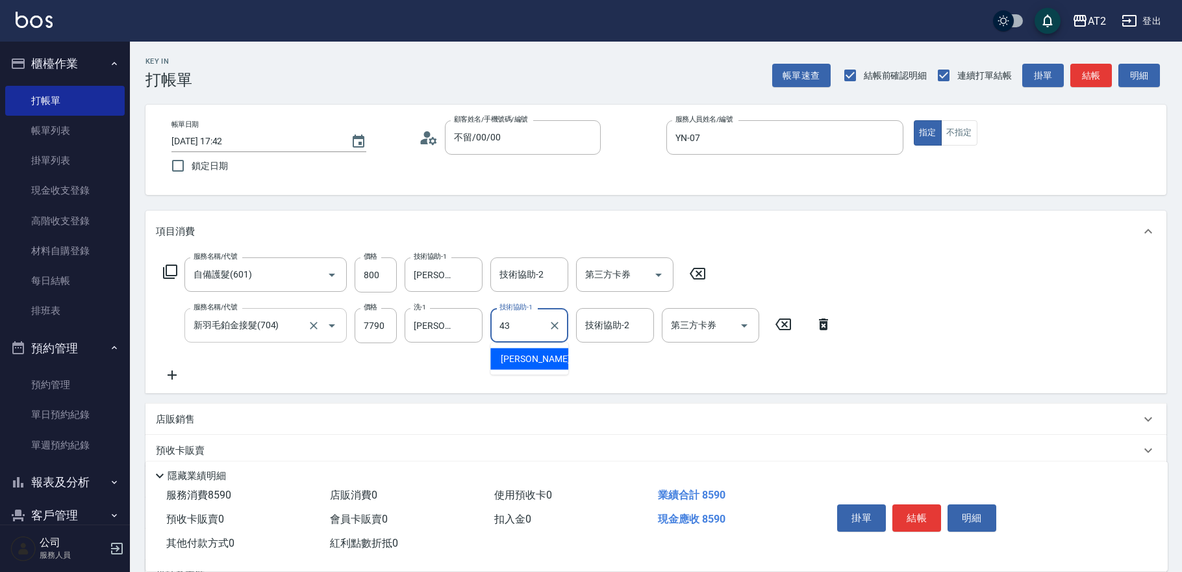
type input "[PERSON_NAME]-43"
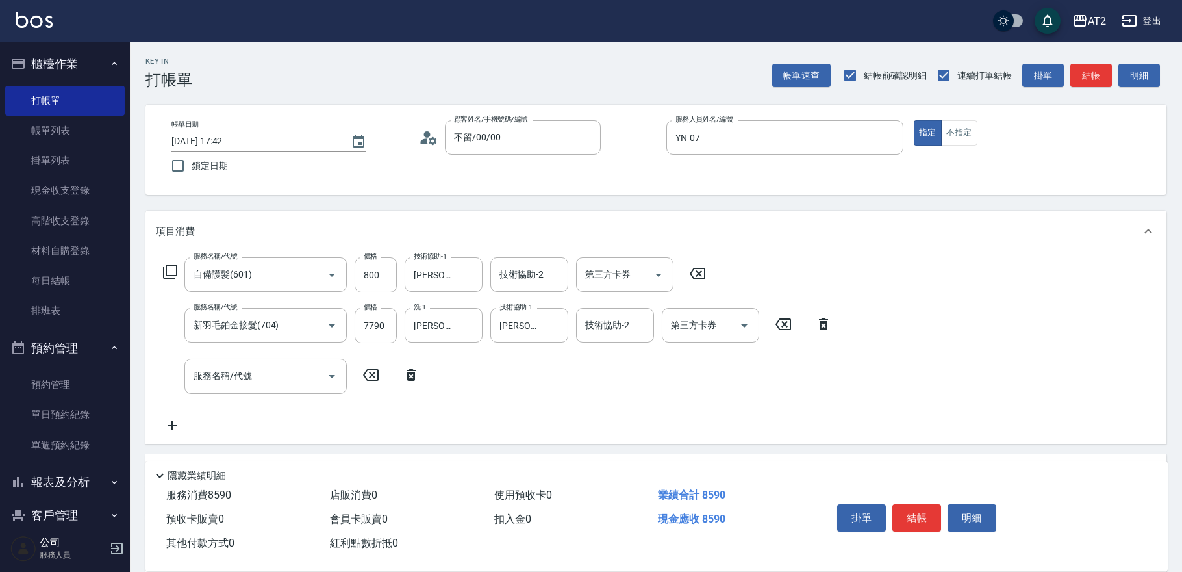
click at [403, 379] on icon at bounding box center [411, 375] width 32 height 16
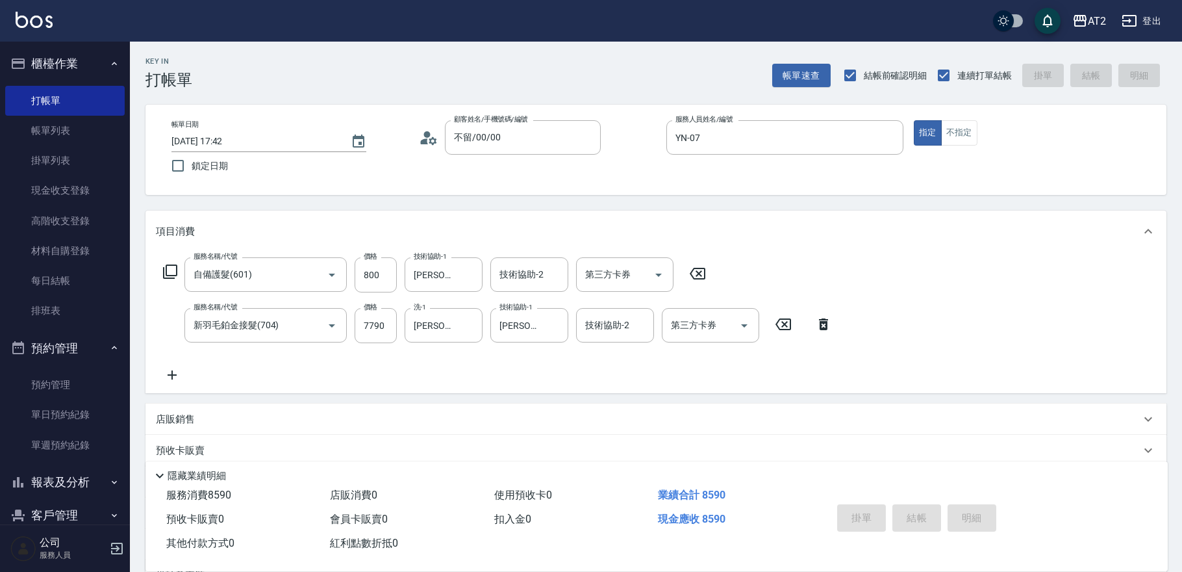
type input "[DATE] 17:44"
type input "0"
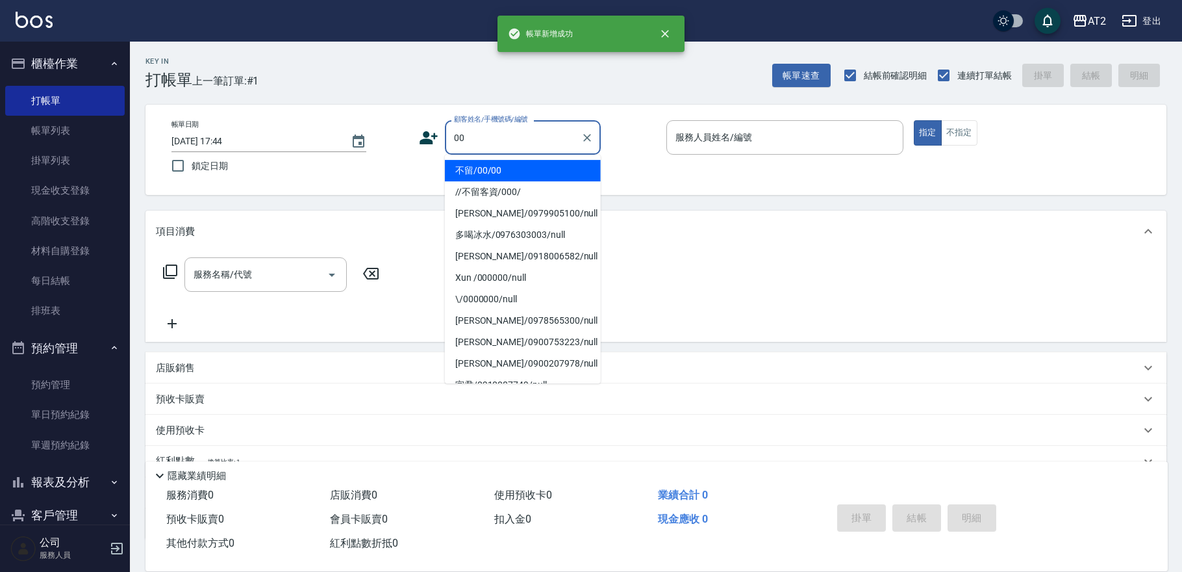
type input "不留/00/00"
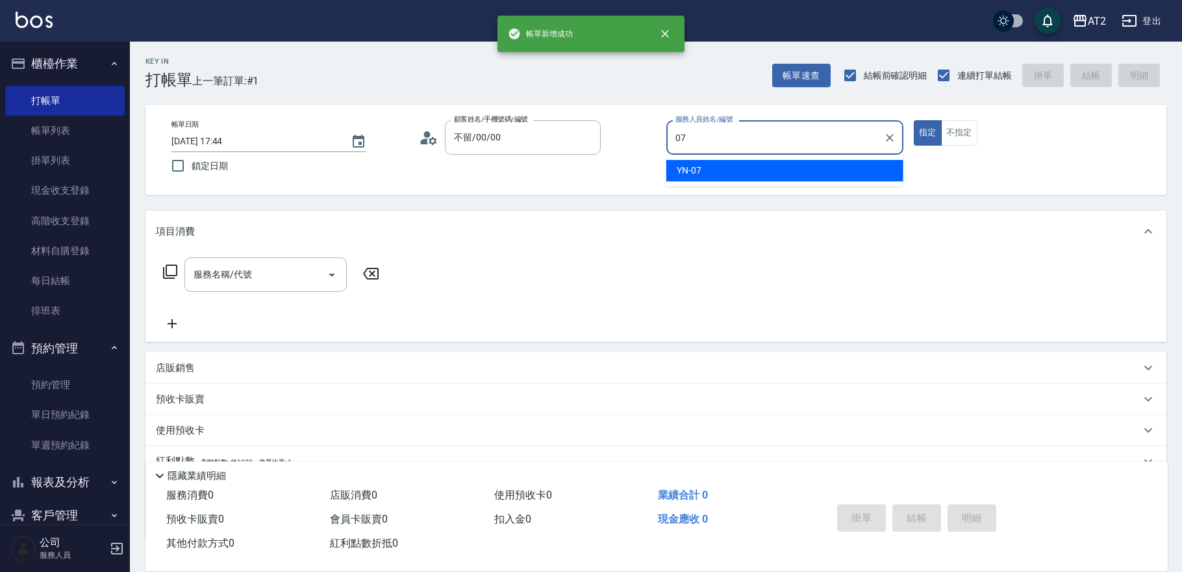
type input "YN-07"
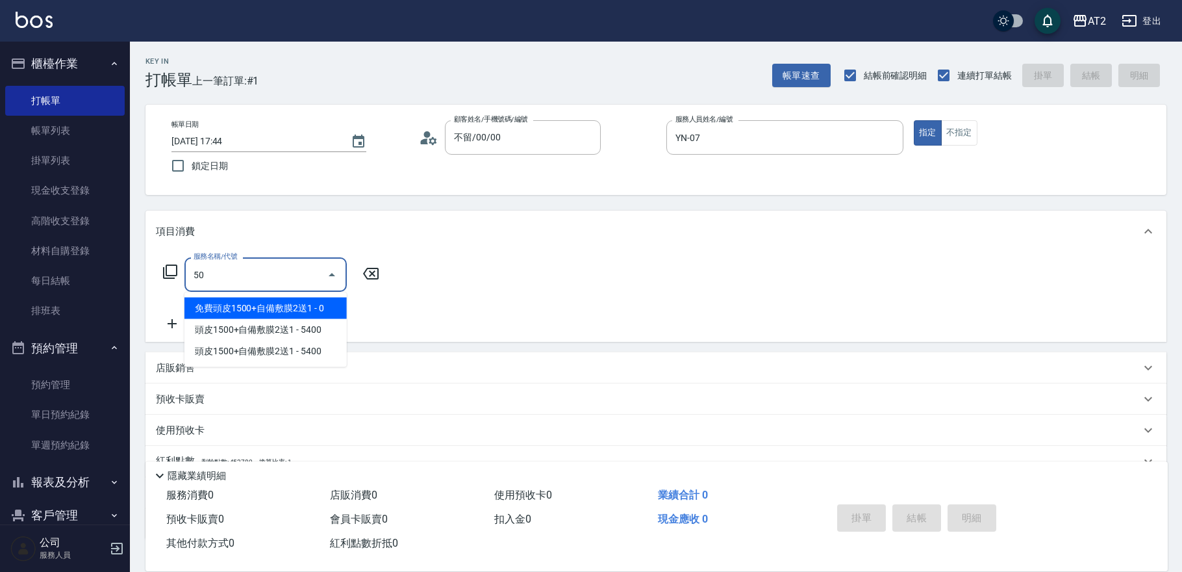
type input "501"
type input "100"
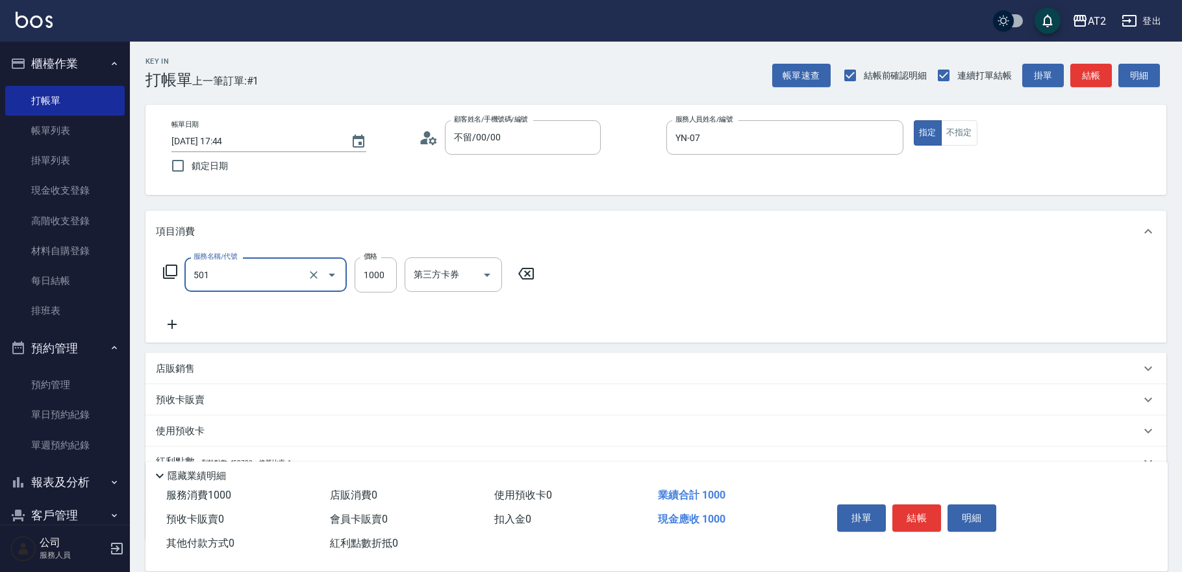
type input "染髮(501)"
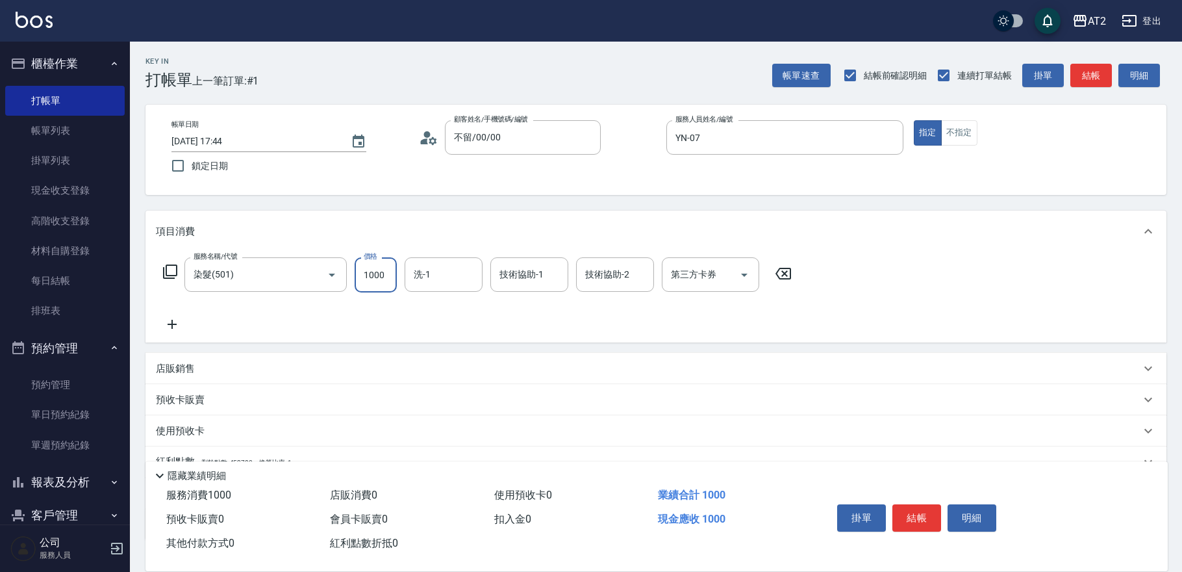
type input "0"
type input "14"
type input "10"
type input "148"
type input "140"
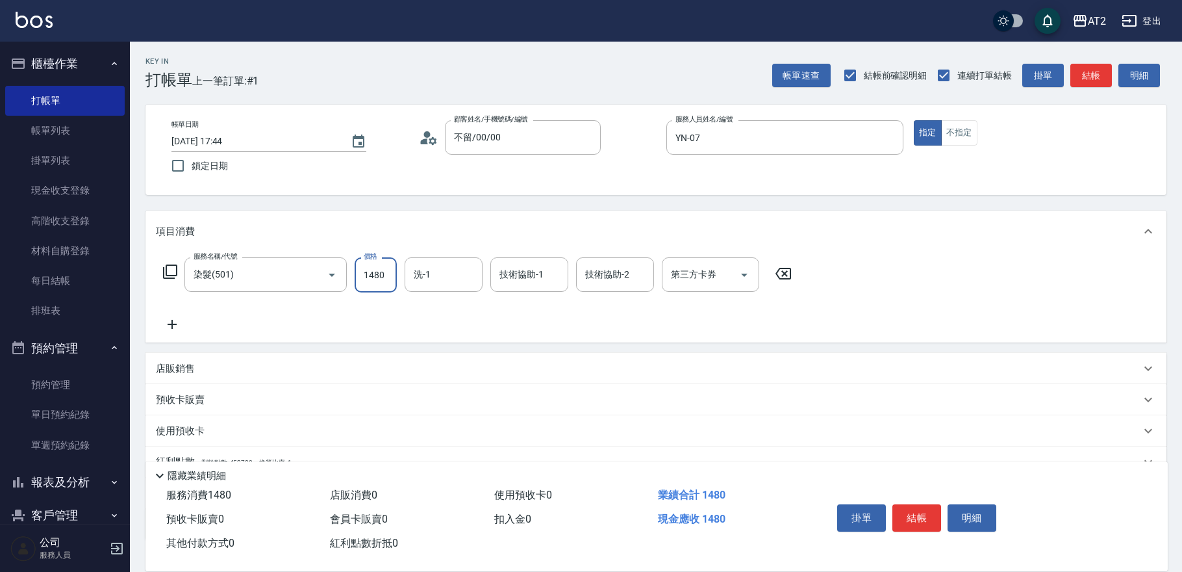
type input "1480"
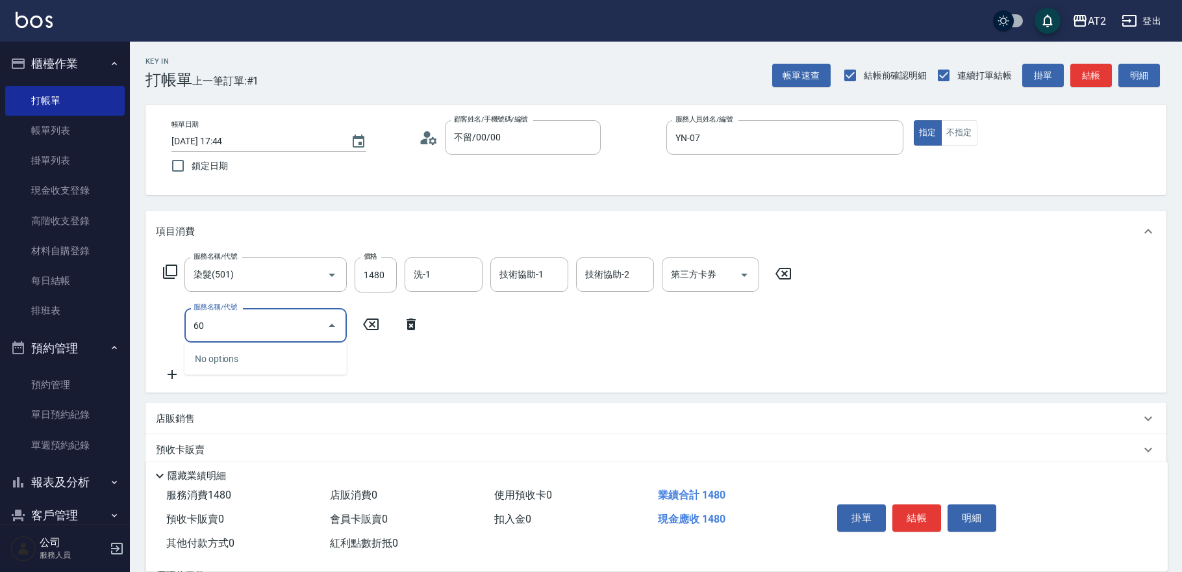
type input "601"
type input "240"
type input "自備護髮(601)"
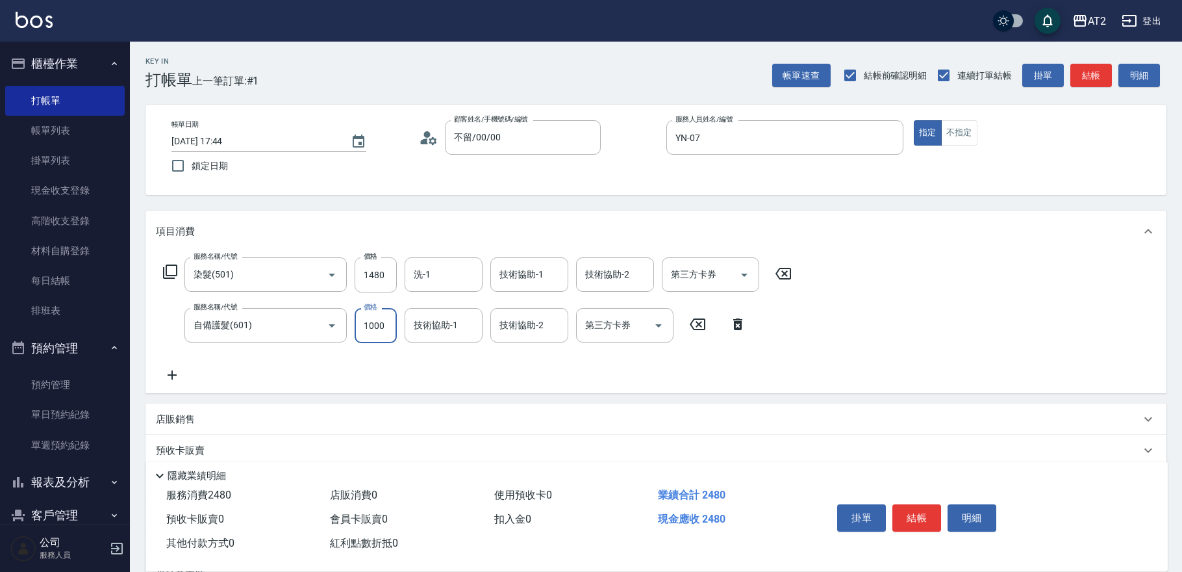
type input "140"
type input "25"
type input "170"
type input "250"
type input "390"
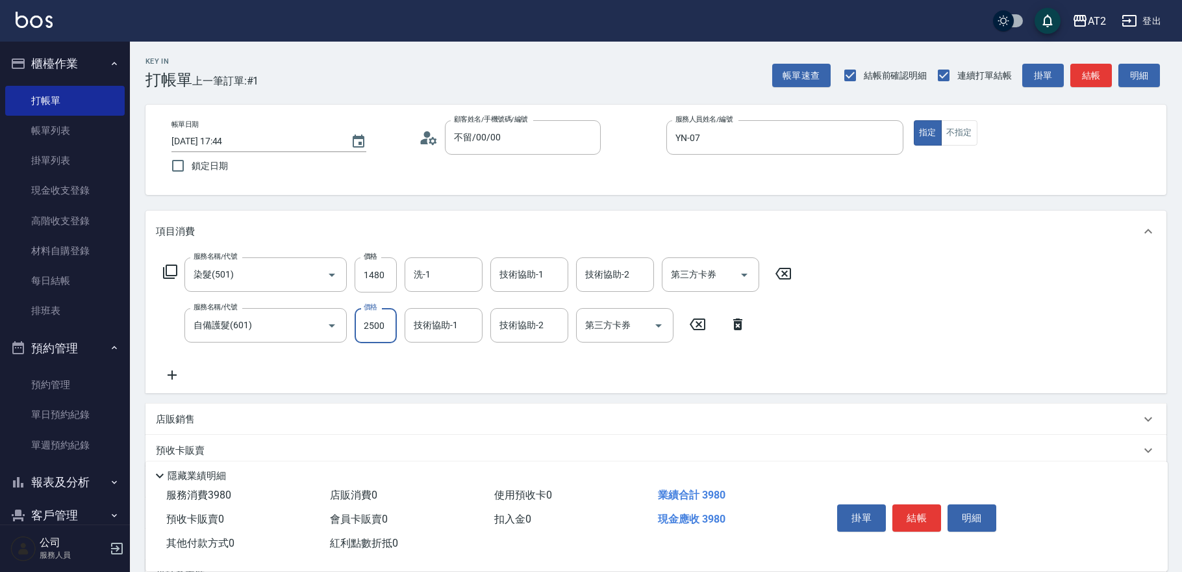
type input "2500"
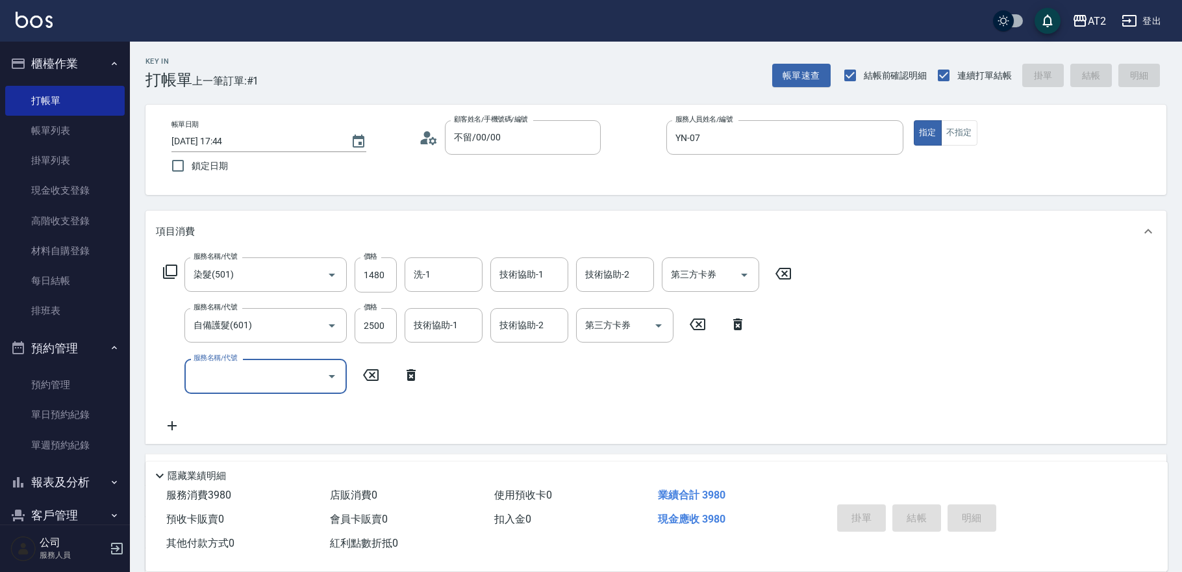
type input "0"
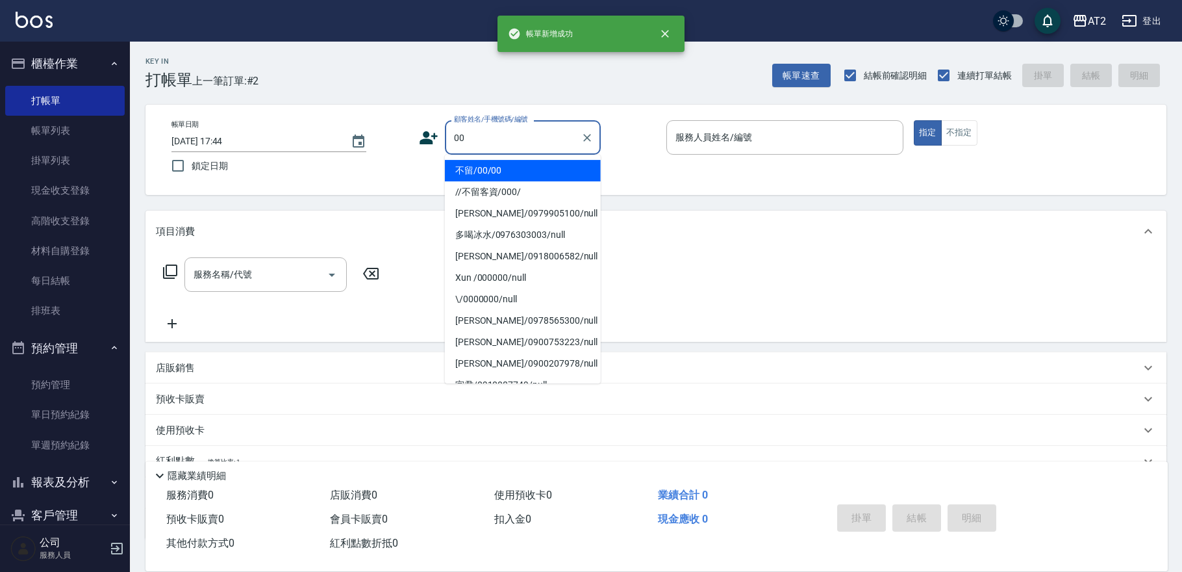
type input "不留/00/00"
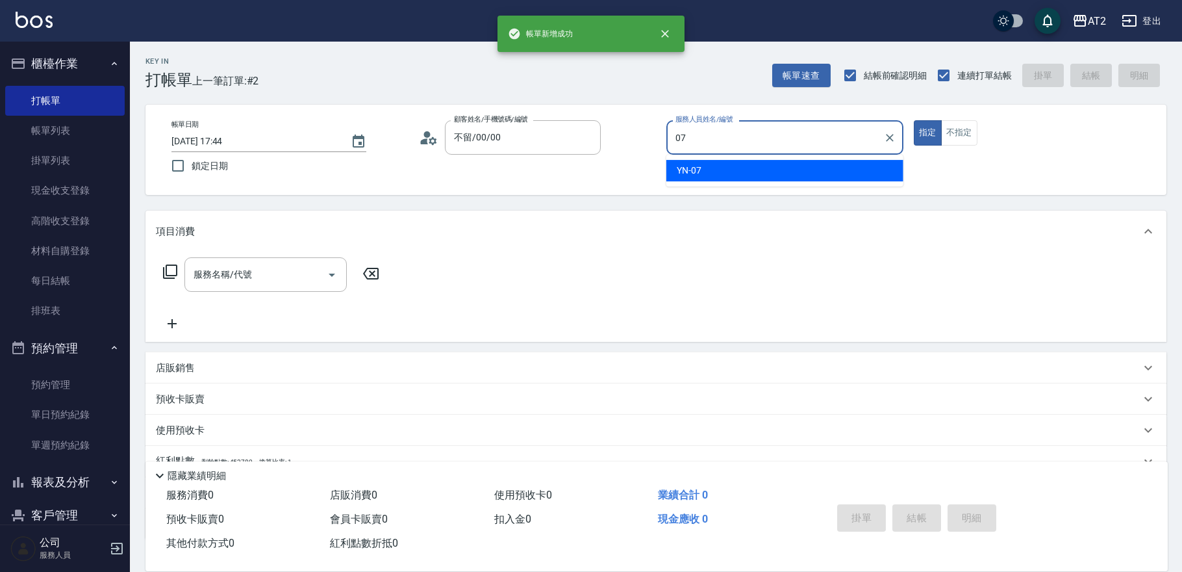
type input "YN-07"
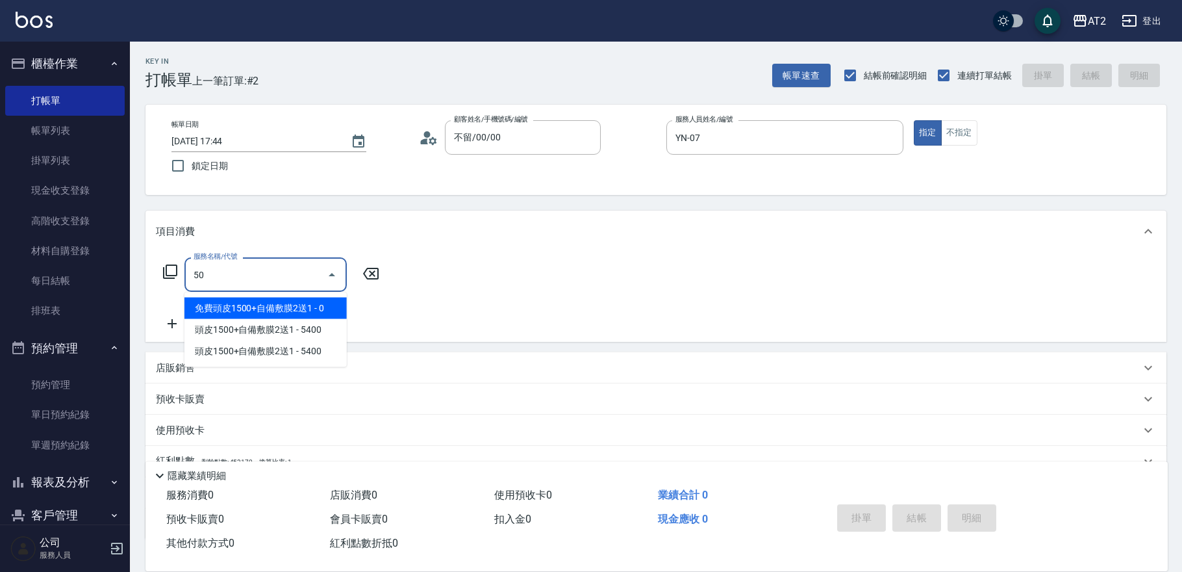
type input "501"
type input "100"
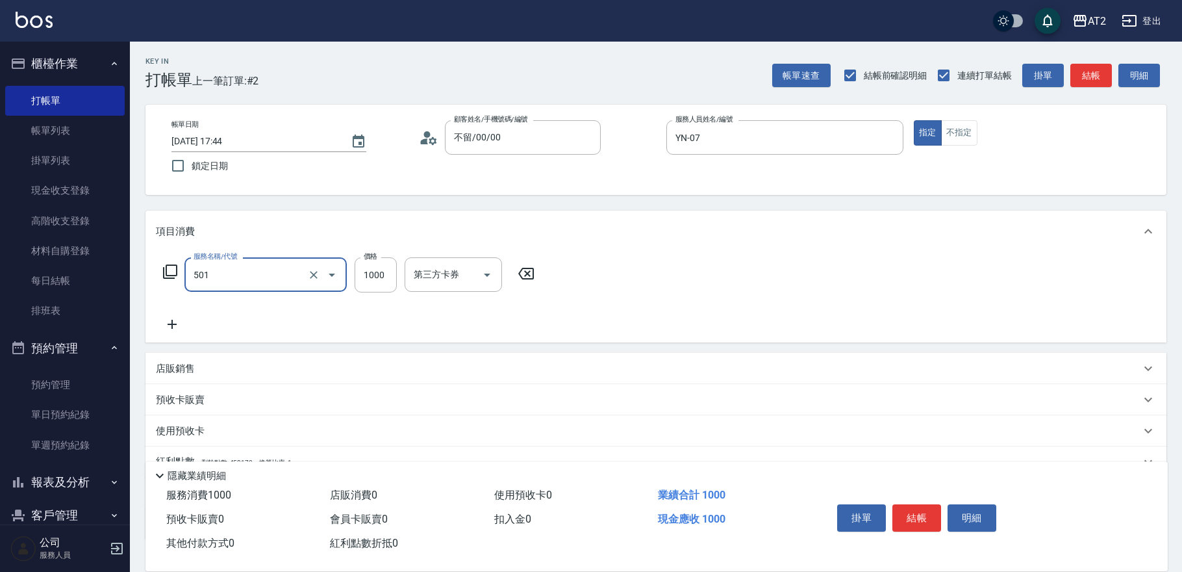
type input "染髮(501)"
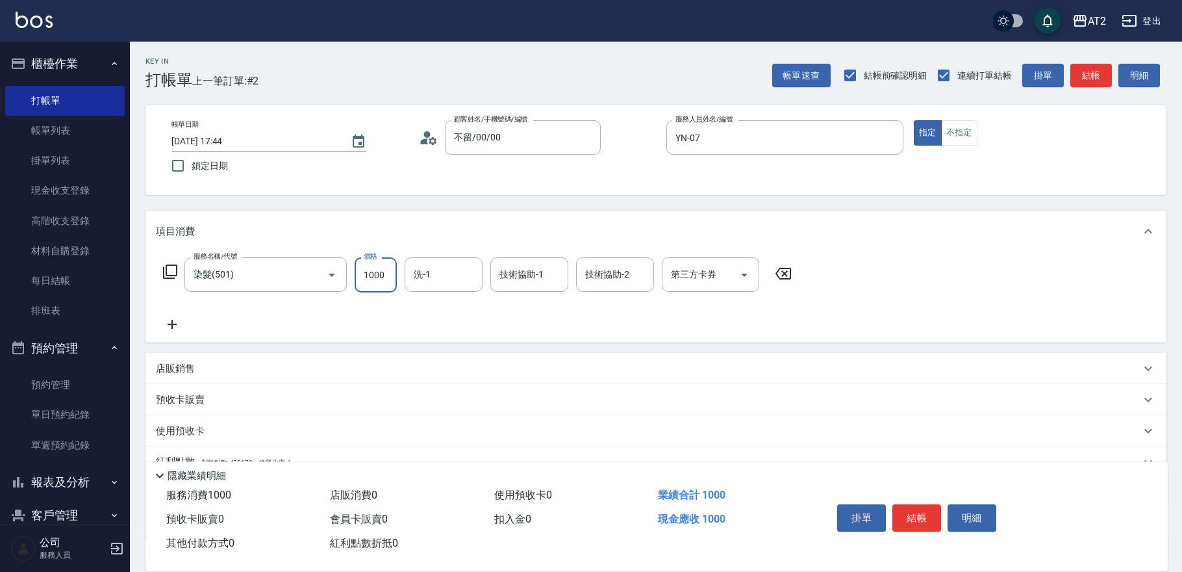
type input "0"
type input "19"
type input "10"
type input "198"
type input "190"
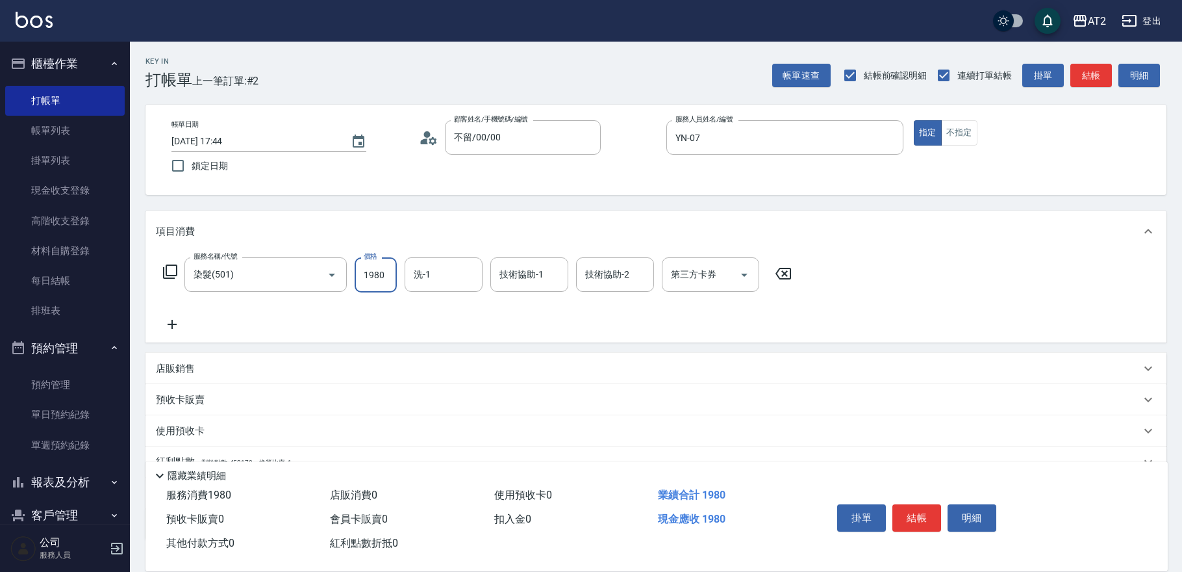
type input "1980"
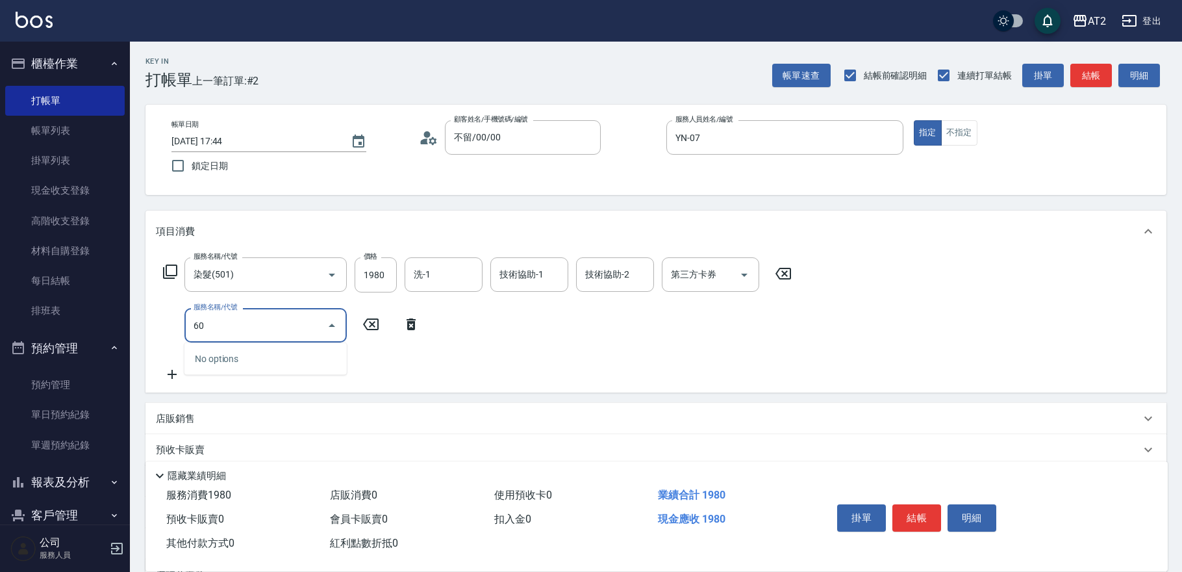
type input "601"
type input "290"
type input "自備護髮(601)"
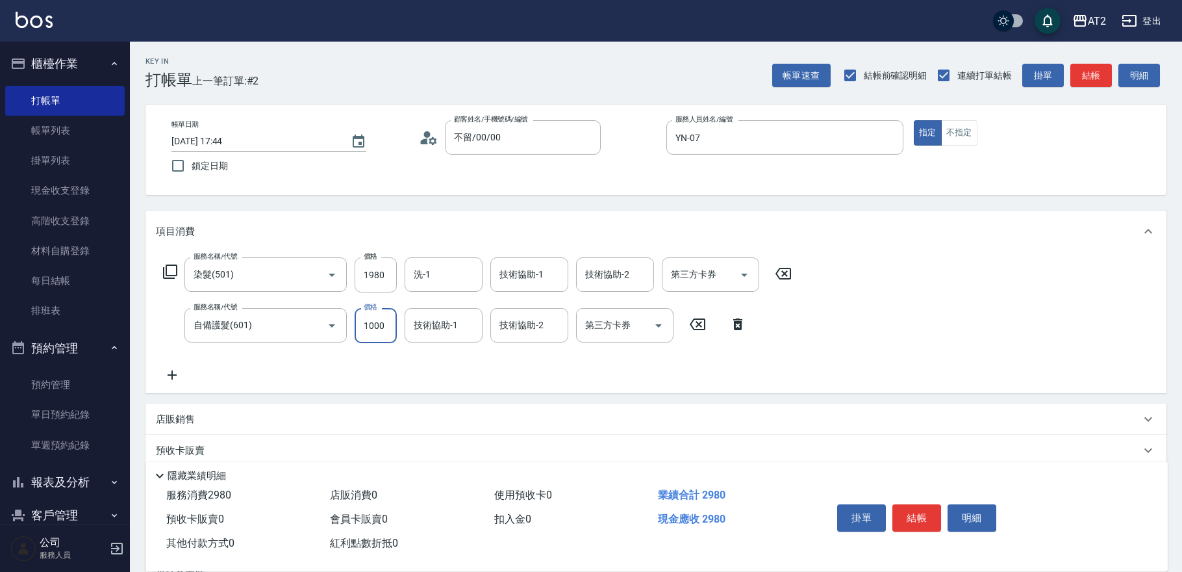
type input "190"
type input "15"
type input "210"
type input "150"
type input "340"
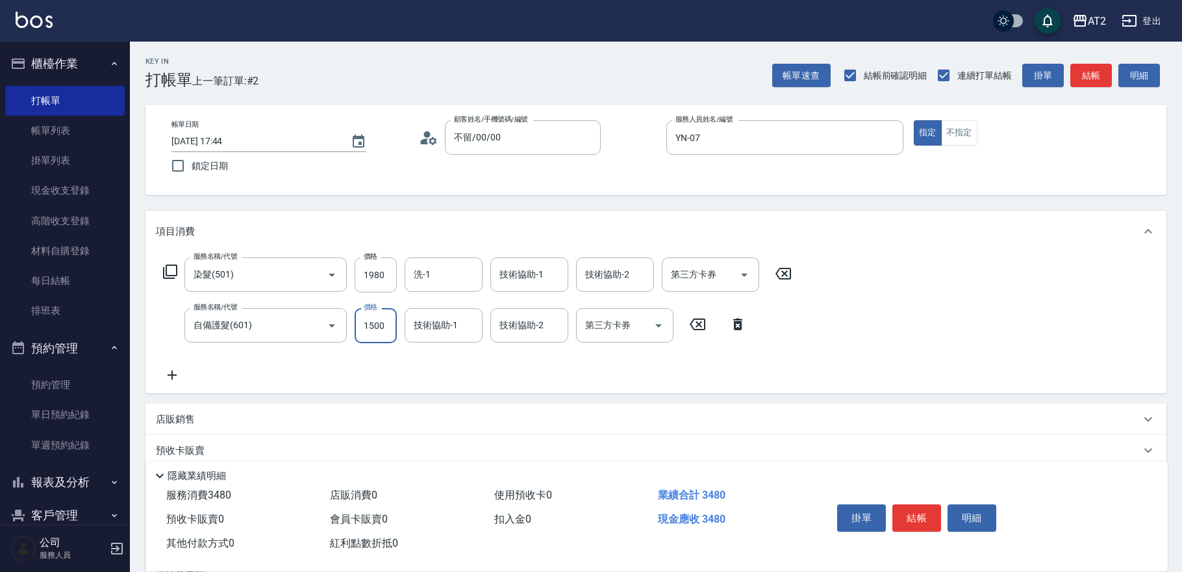
type input "1500"
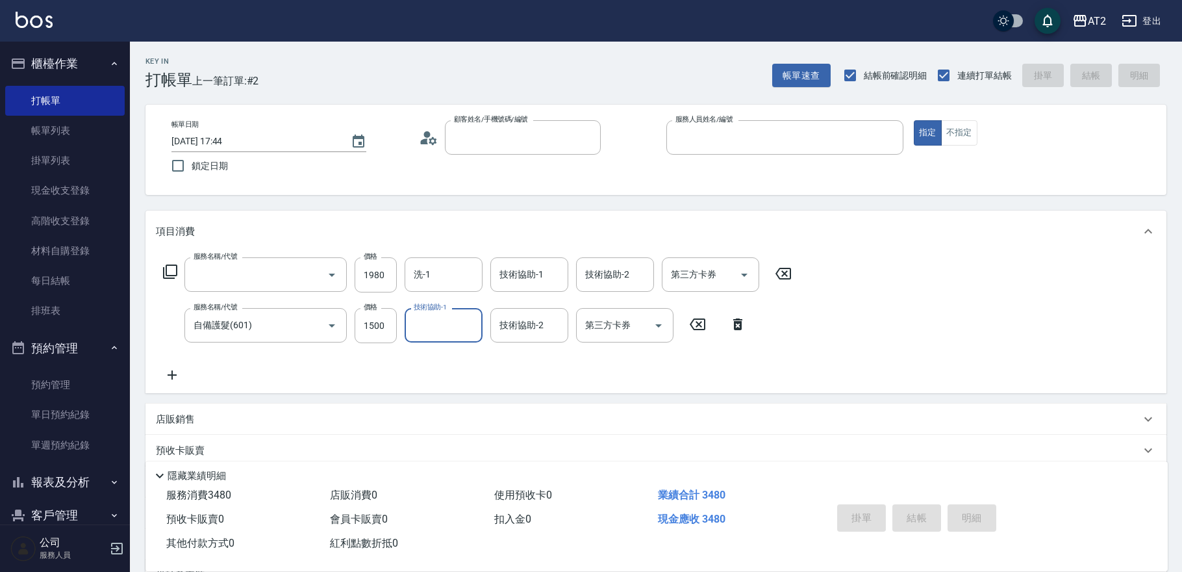
type input "0"
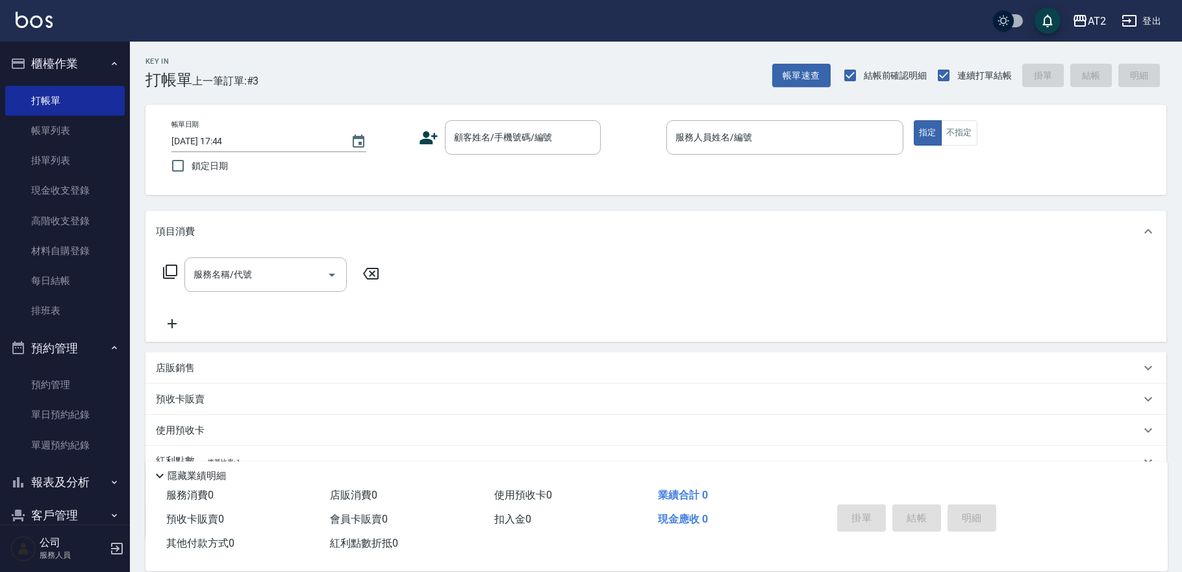
click at [450, 42] on div "Key In 打帳單 上一筆訂單:#3 帳單速查 結帳前確認明細 連續打單結帳 掛單 結帳 明細" at bounding box center [648, 65] width 1037 height 47
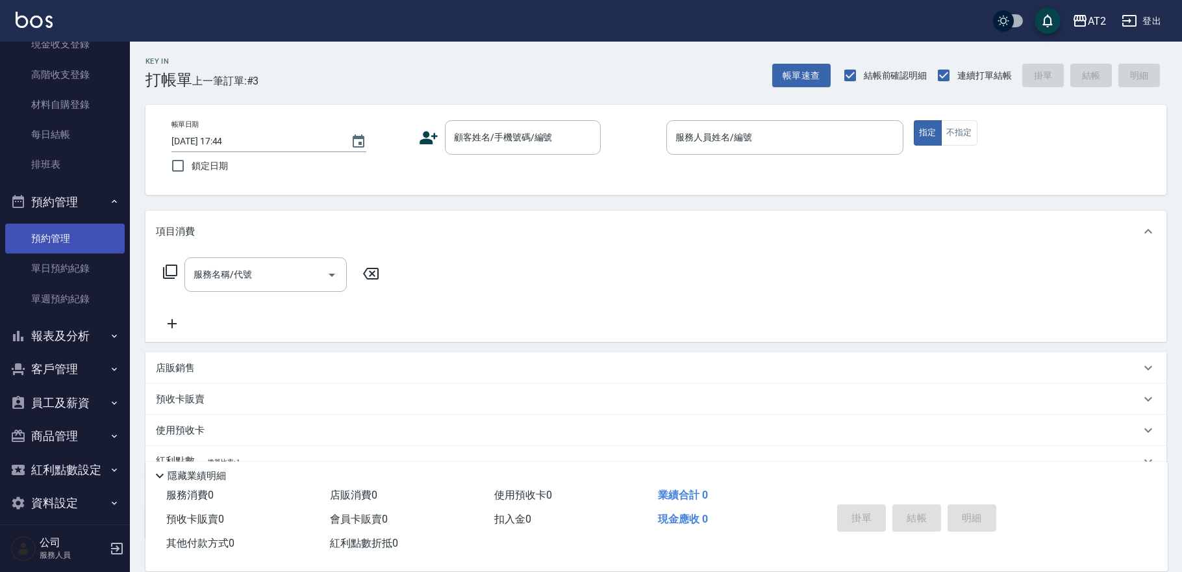
scroll to position [157, 0]
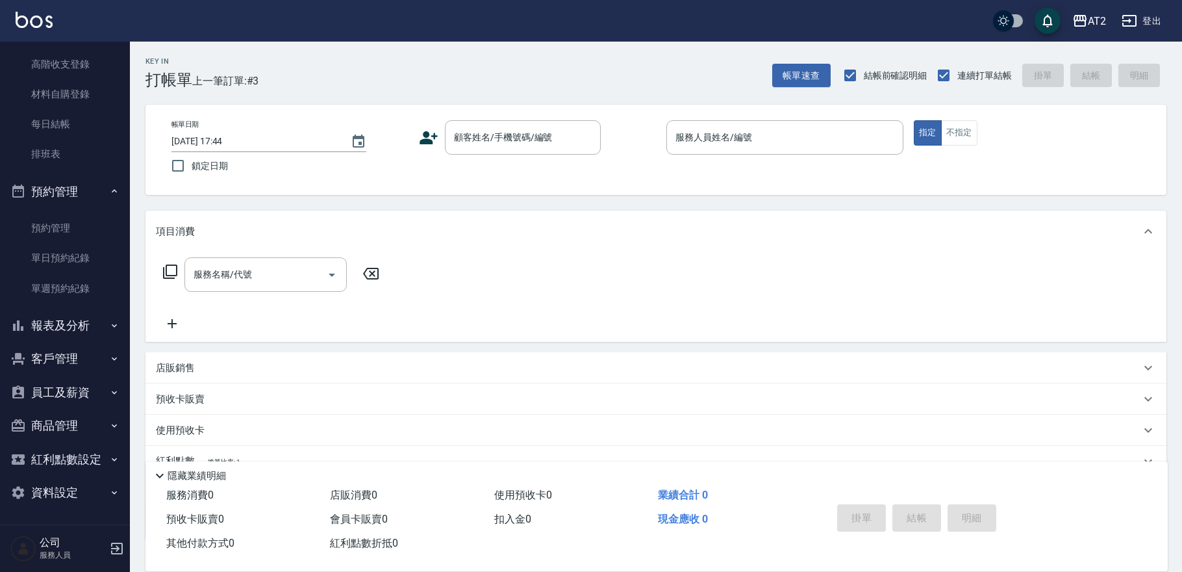
click at [83, 311] on button "報表及分析" at bounding box center [65, 326] width 120 height 34
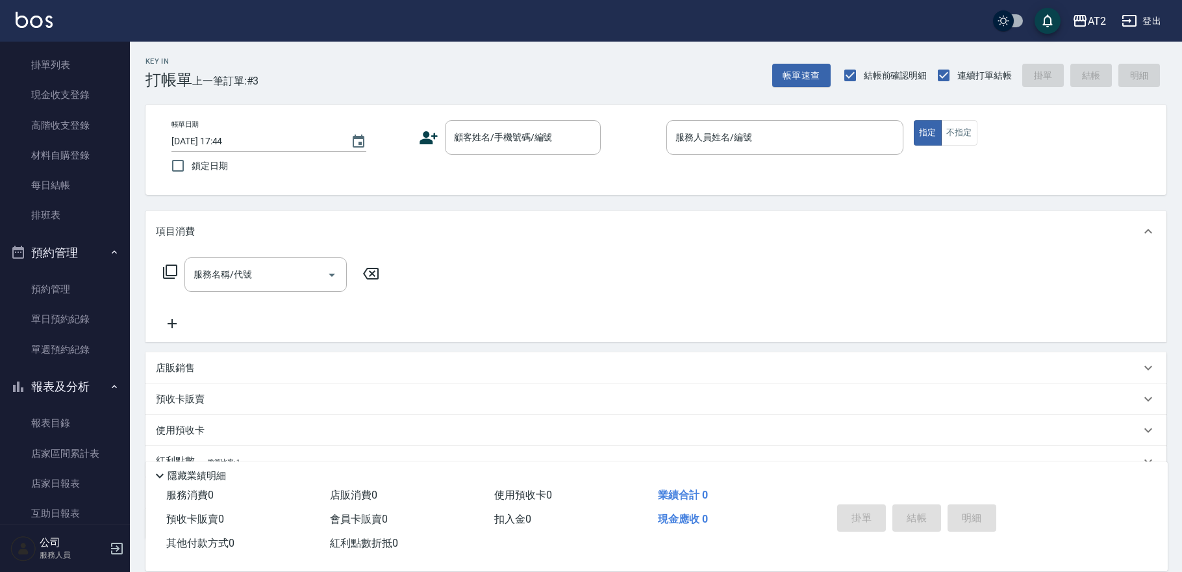
scroll to position [0, 0]
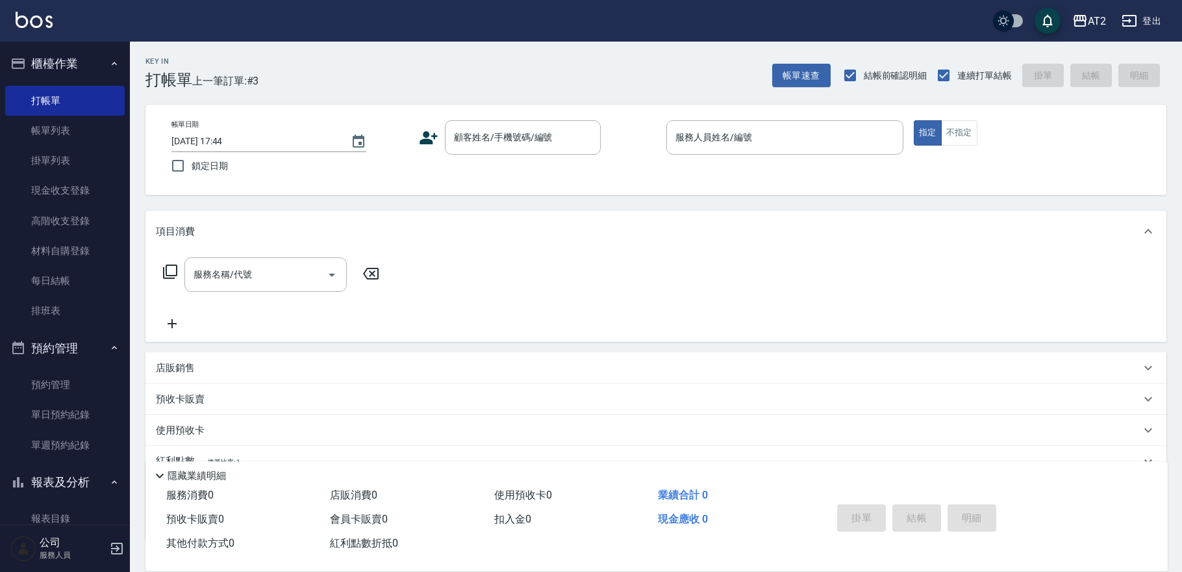
click at [89, 62] on button "櫃檯作業" at bounding box center [65, 64] width 120 height 34
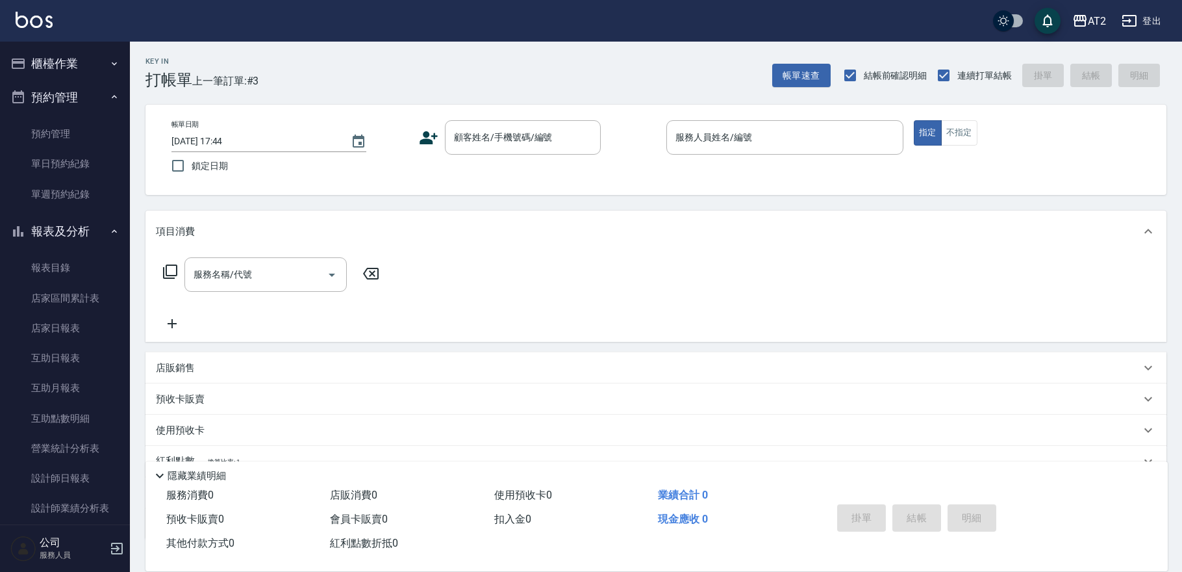
click at [91, 96] on button "預約管理" at bounding box center [65, 98] width 120 height 34
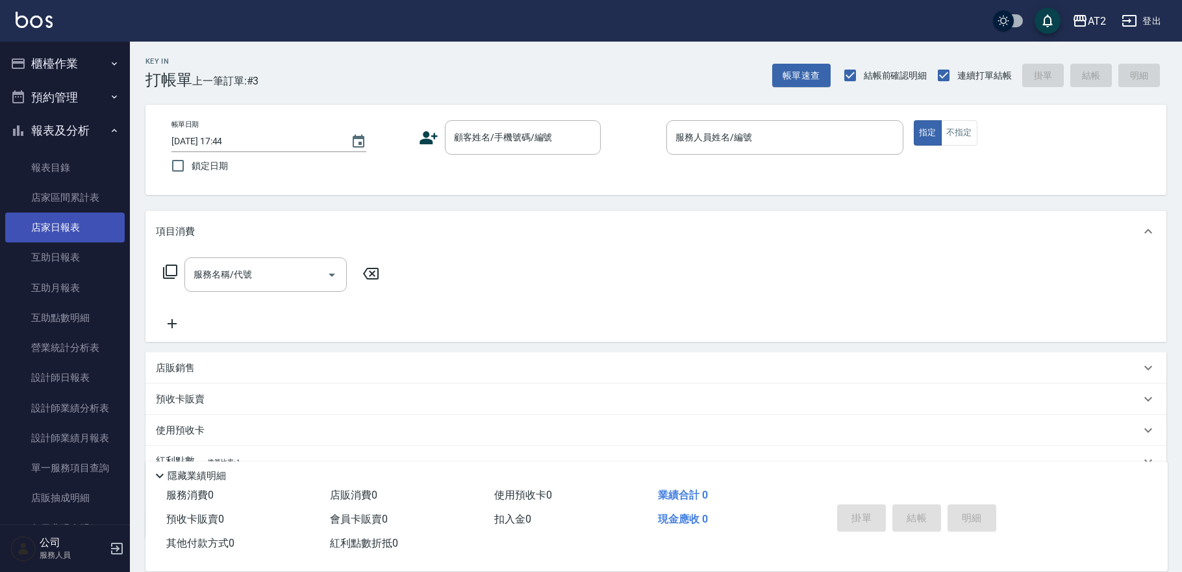
click at [45, 236] on link "店家日報表" at bounding box center [65, 227] width 120 height 30
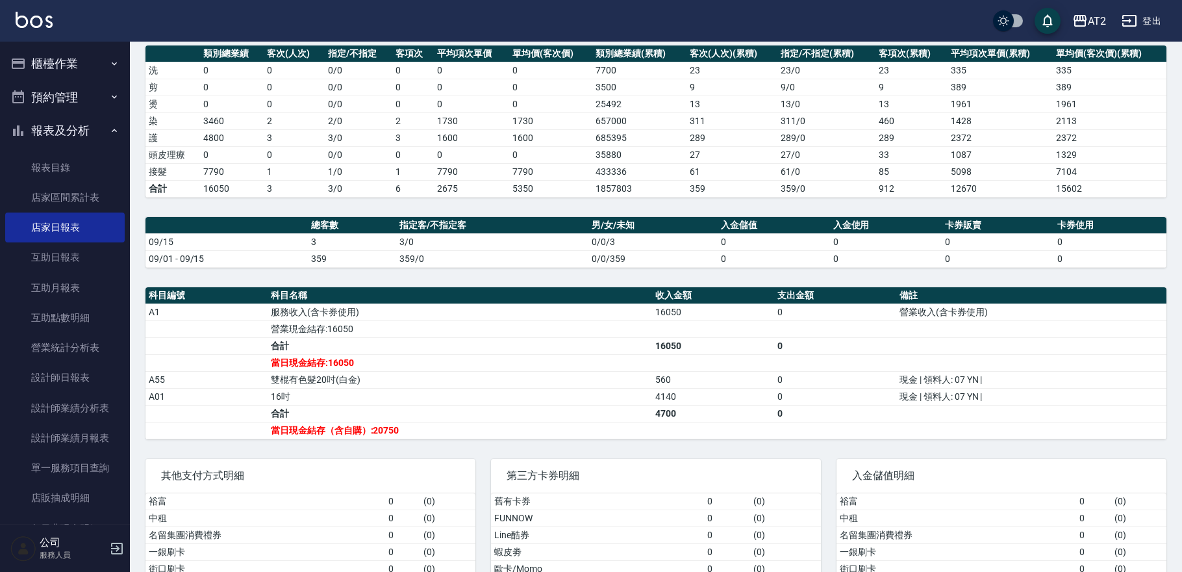
scroll to position [216, 0]
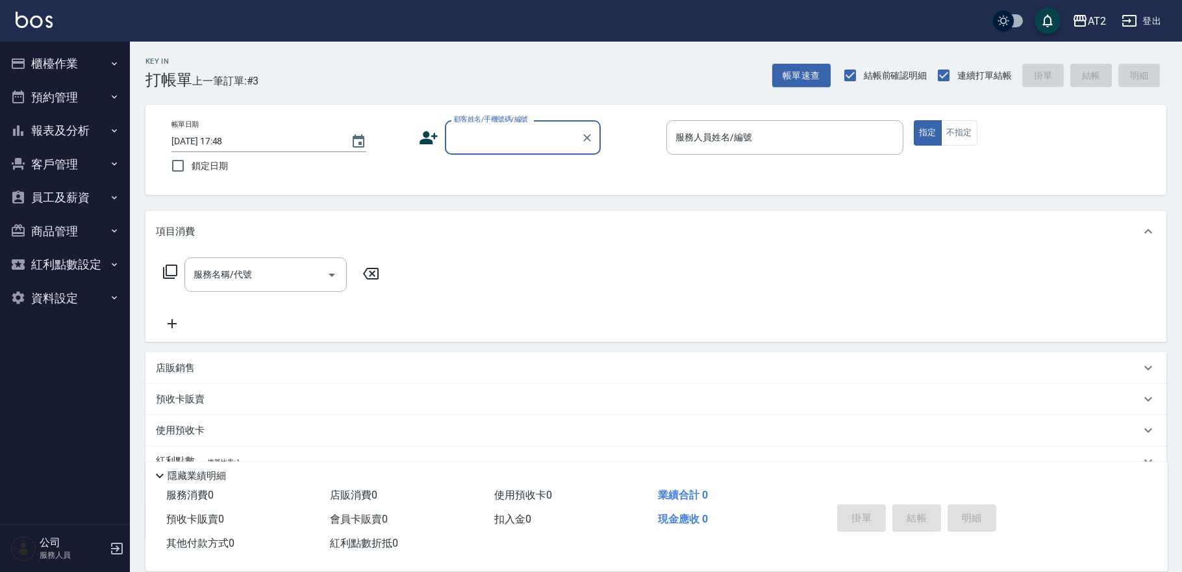
click at [49, 62] on button "櫃檯作業" at bounding box center [65, 64] width 120 height 34
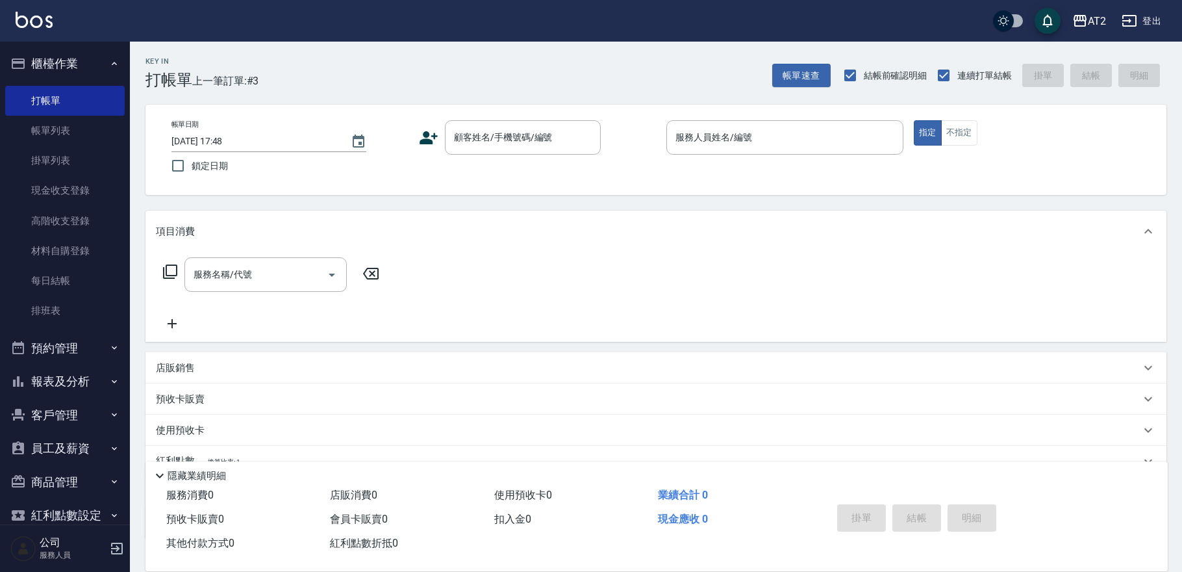
click at [52, 54] on button "櫃檯作業" at bounding box center [65, 64] width 120 height 34
